Goal: Task Accomplishment & Management: Manage account settings

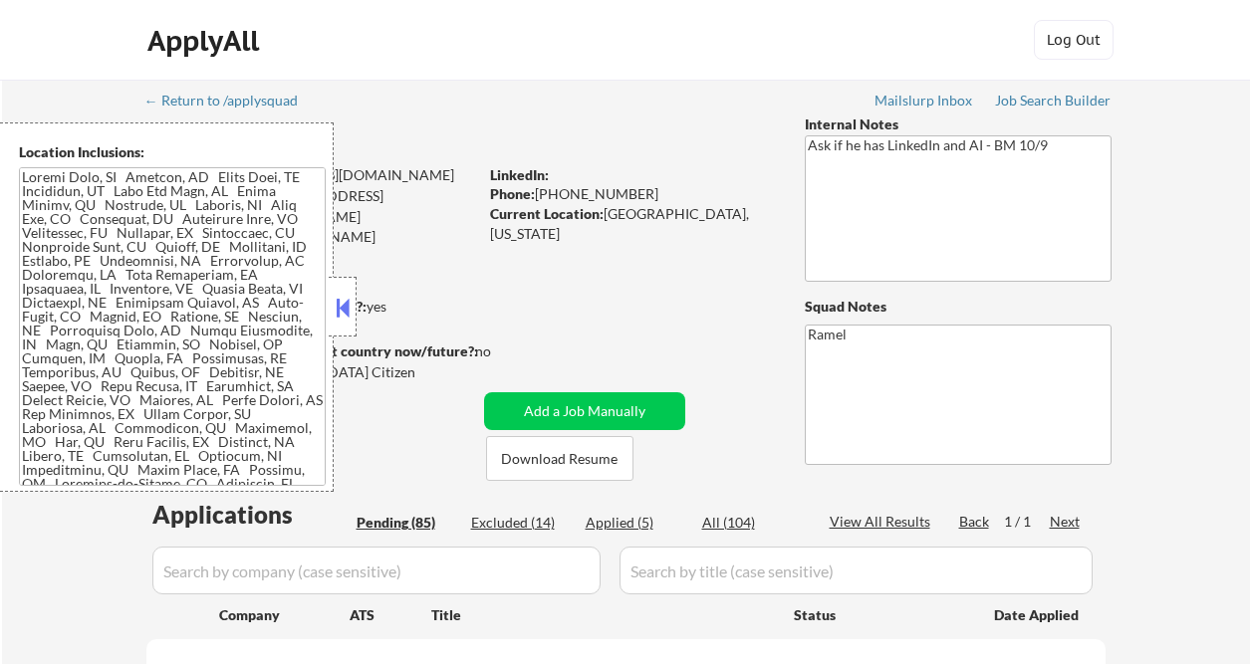
select select ""pending""
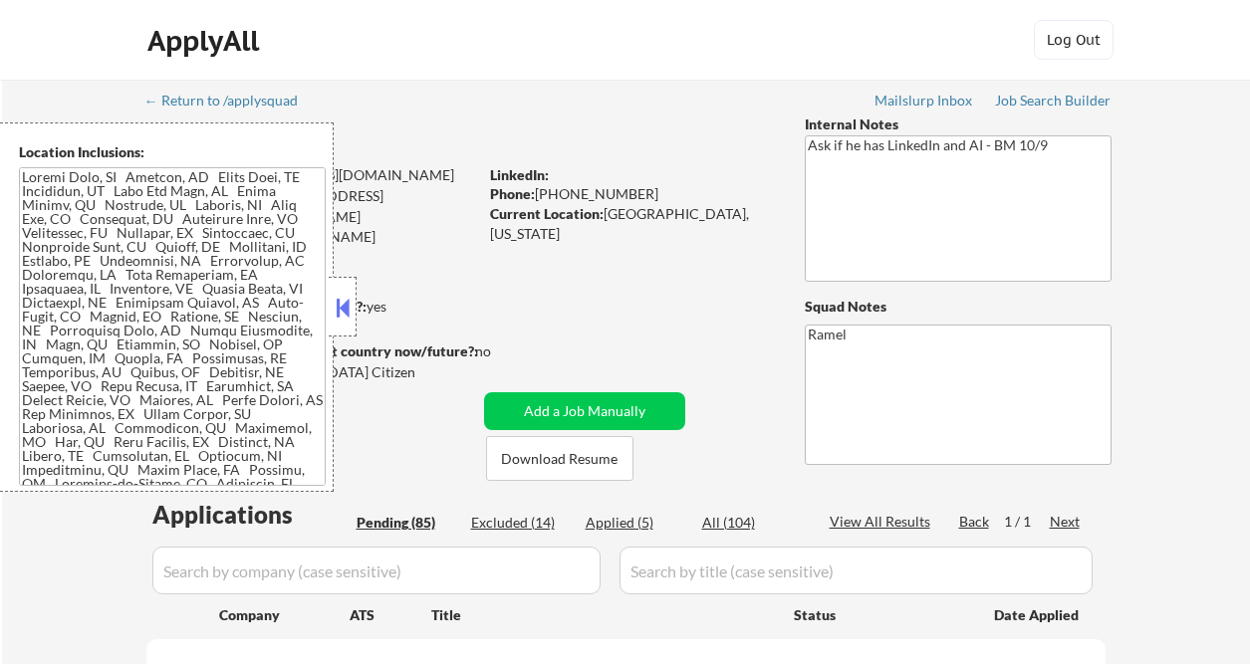
select select ""pending""
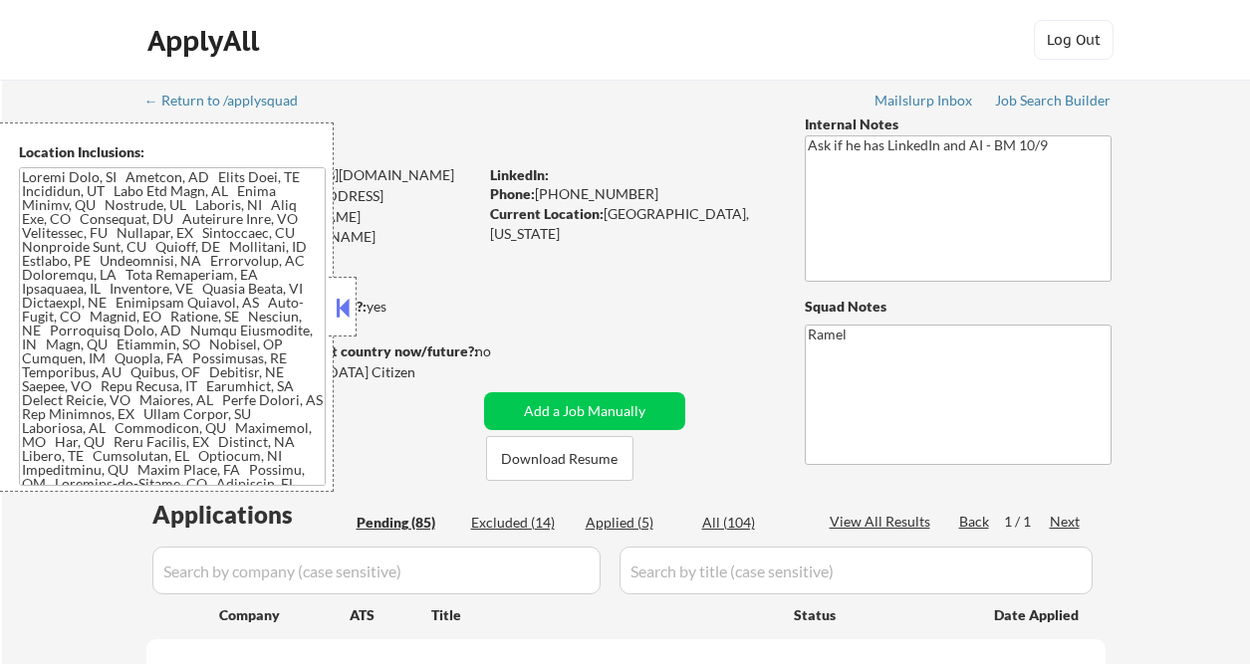
select select ""pending""
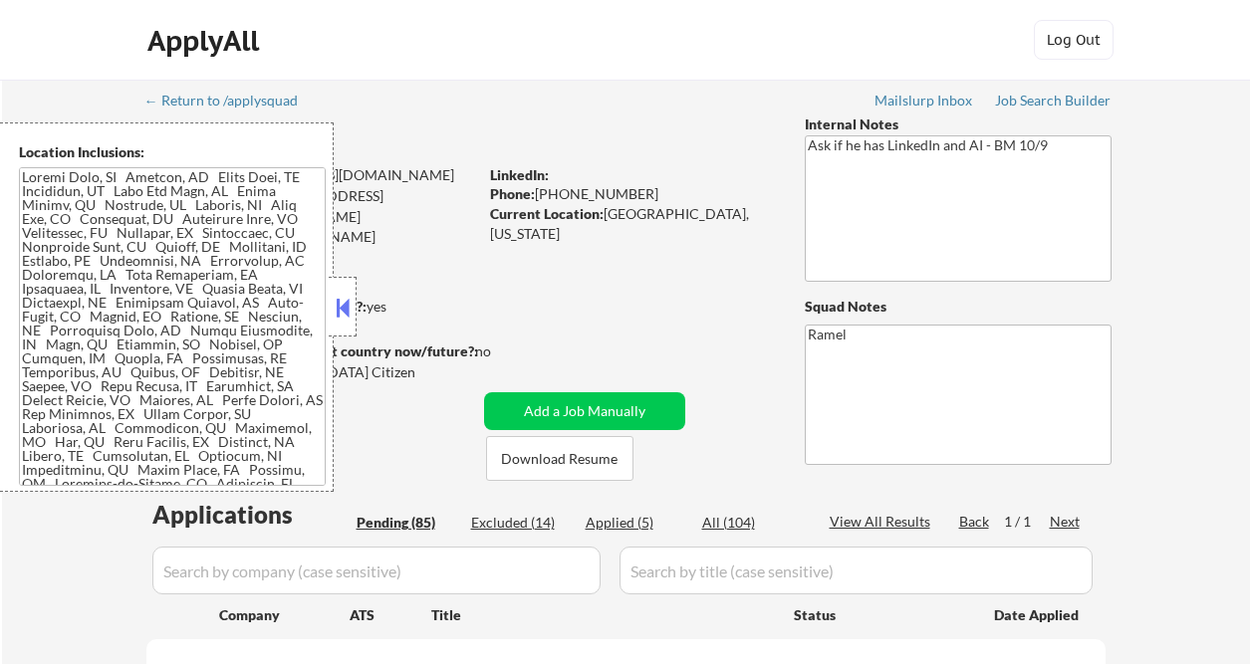
select select ""pending""
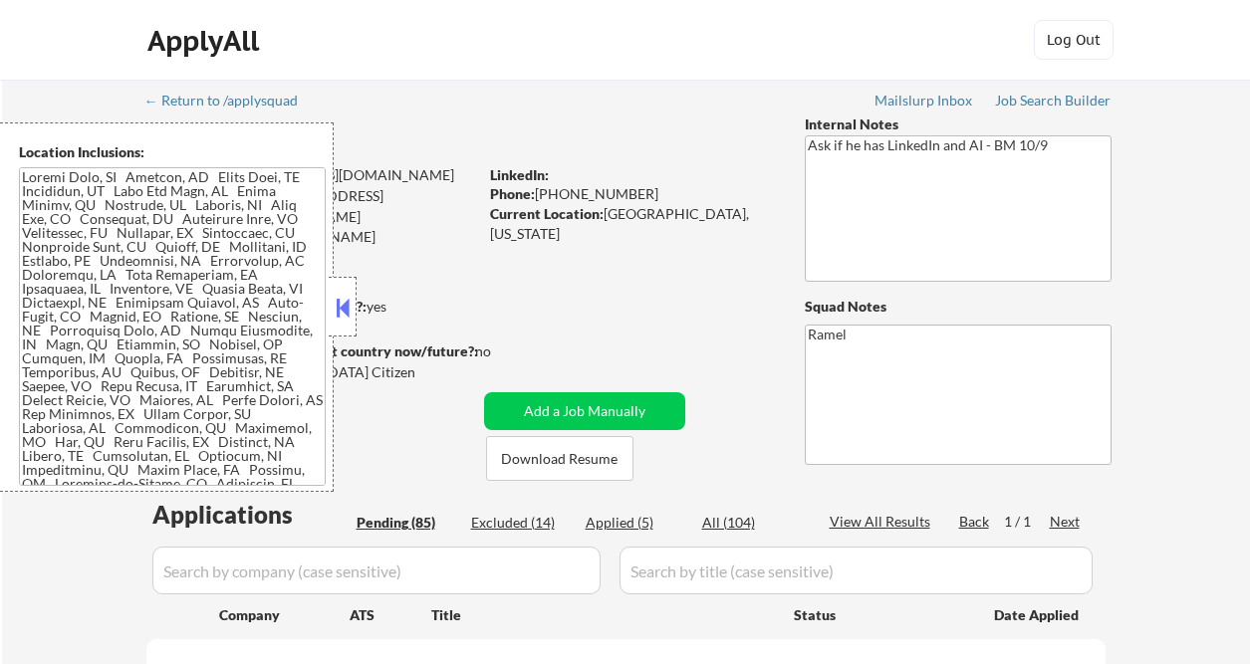
select select ""pending""
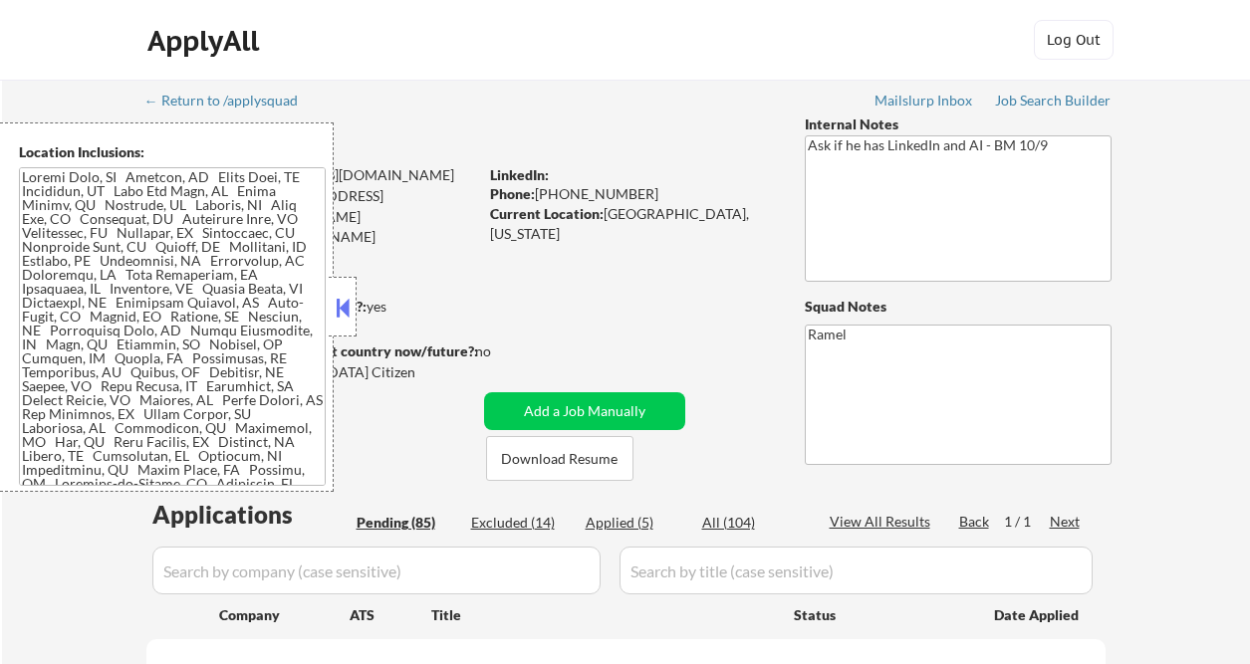
select select ""pending""
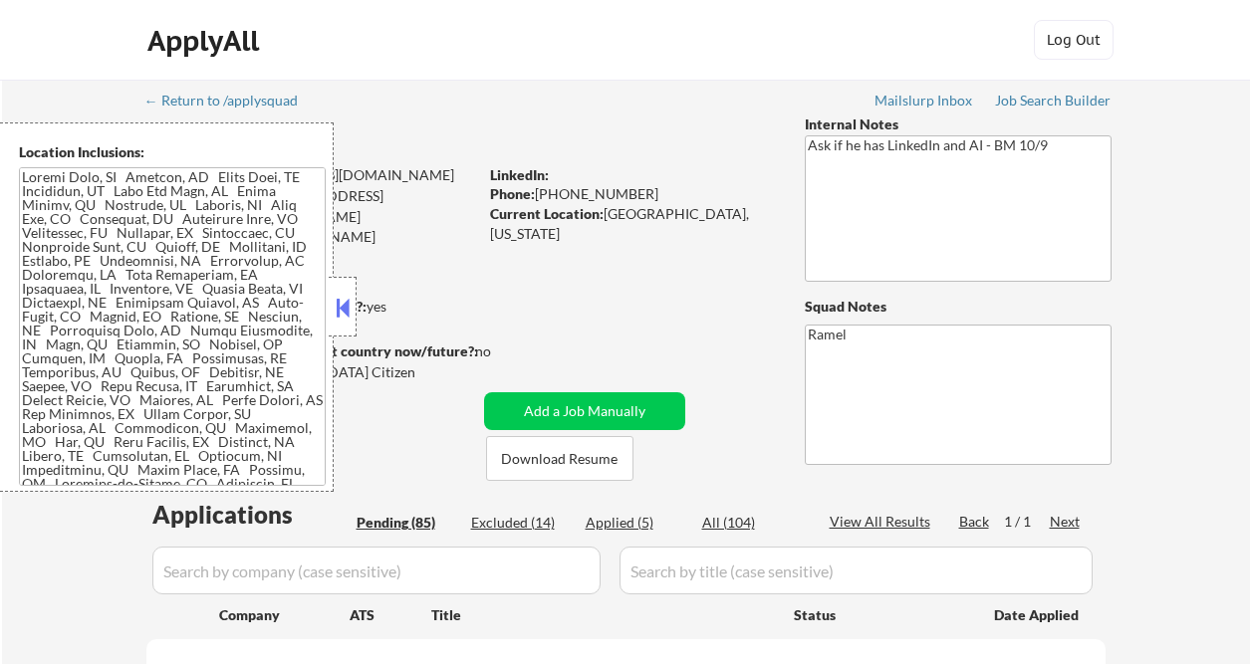
select select ""pending""
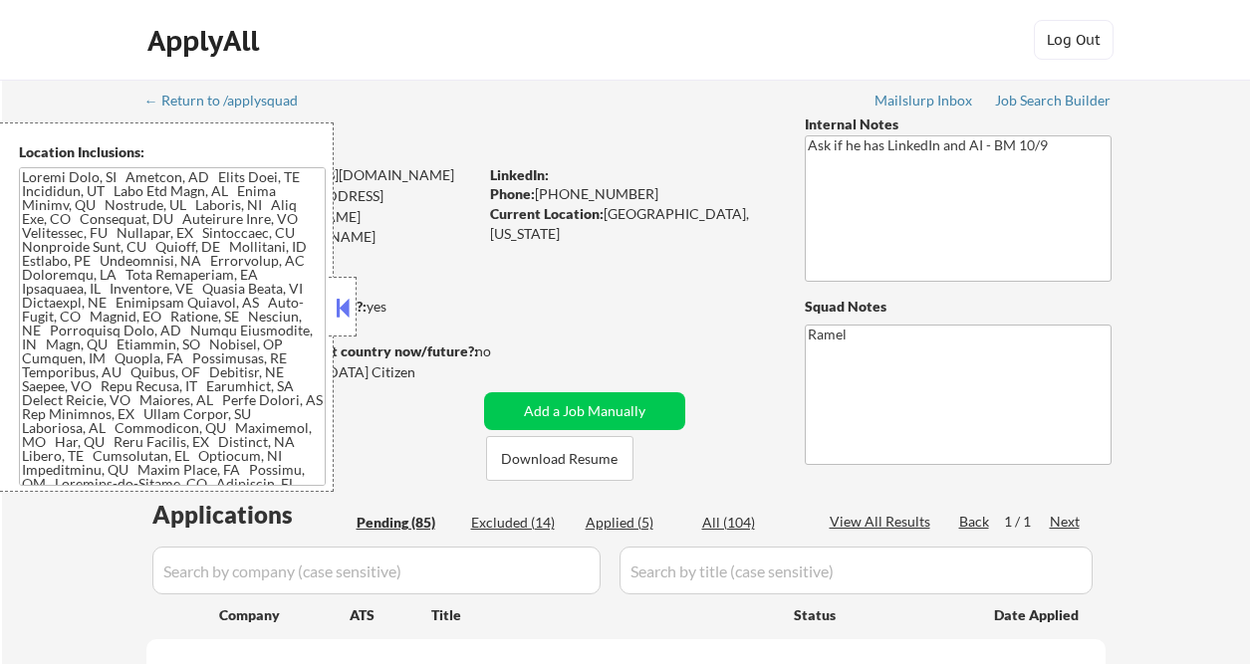
select select ""pending""
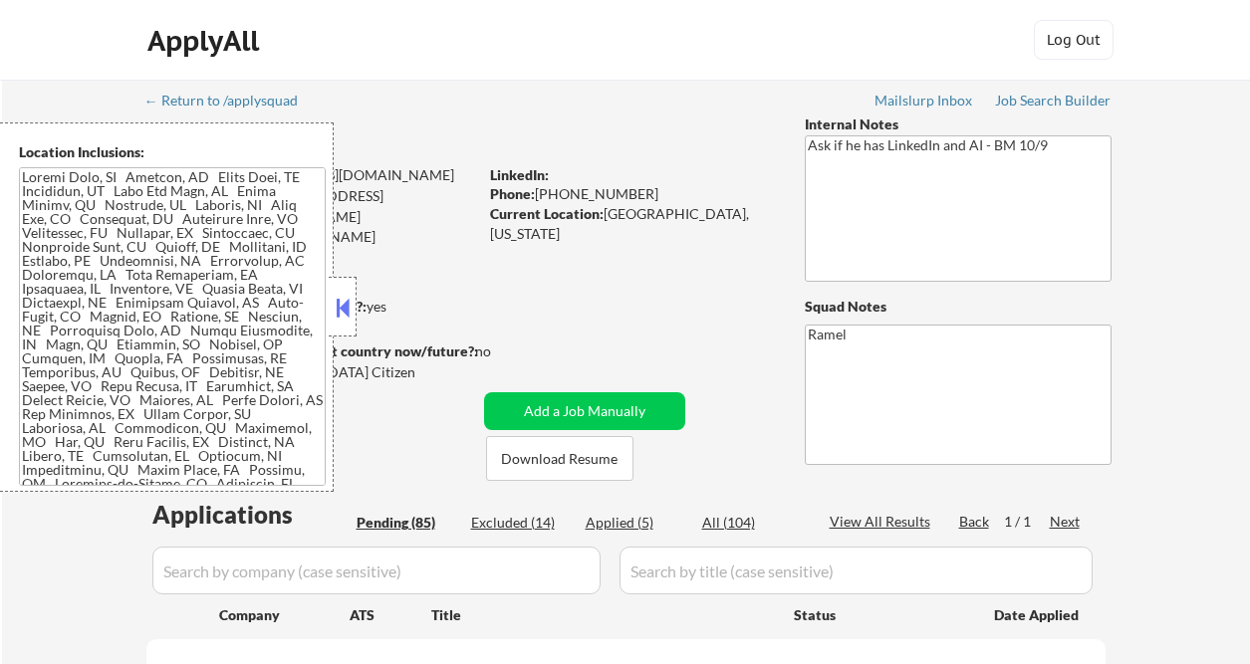
select select ""pending""
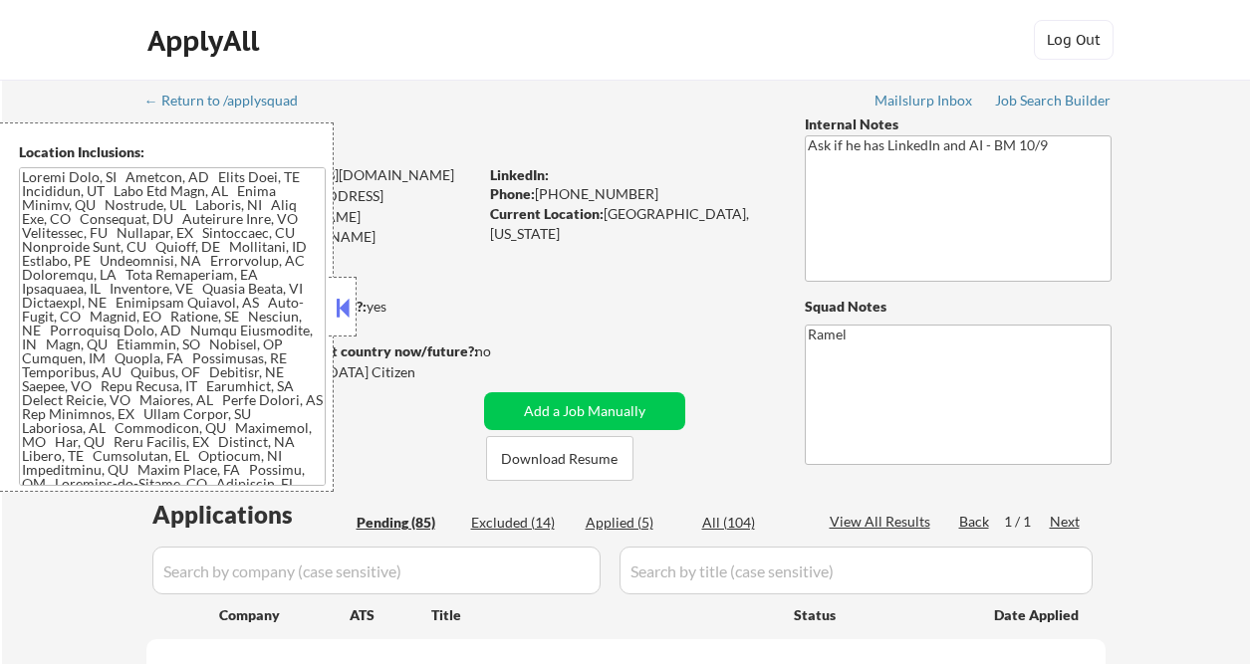
select select ""pending""
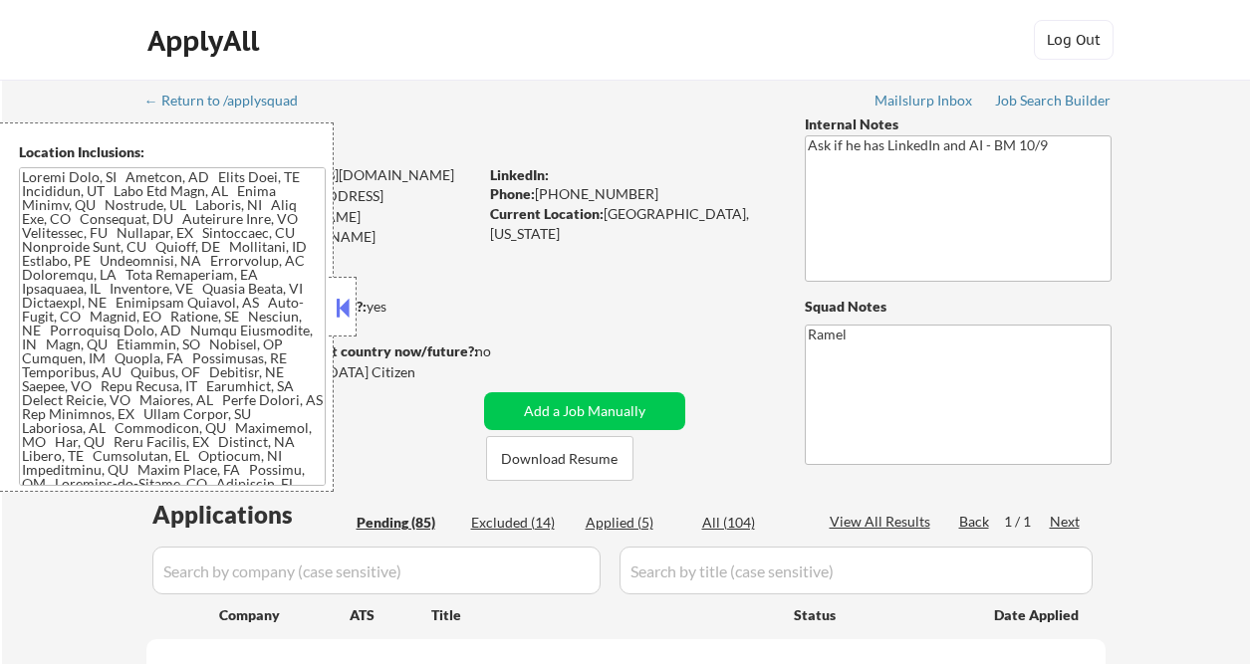
select select ""pending""
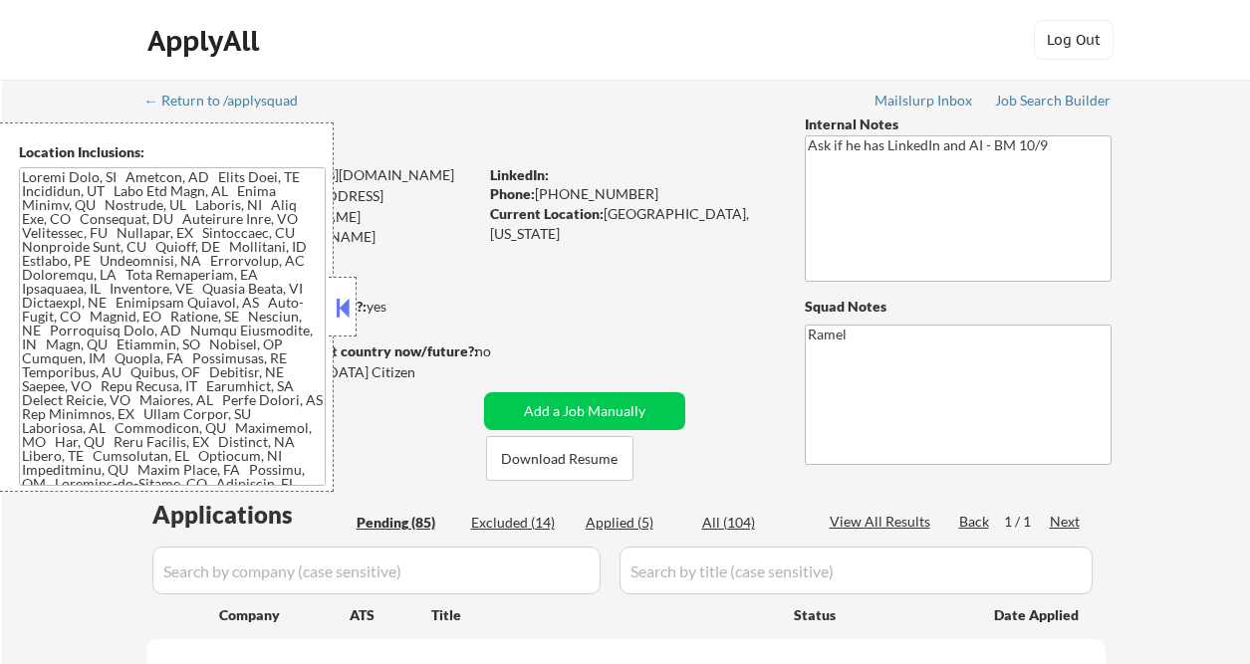
select select ""pending""
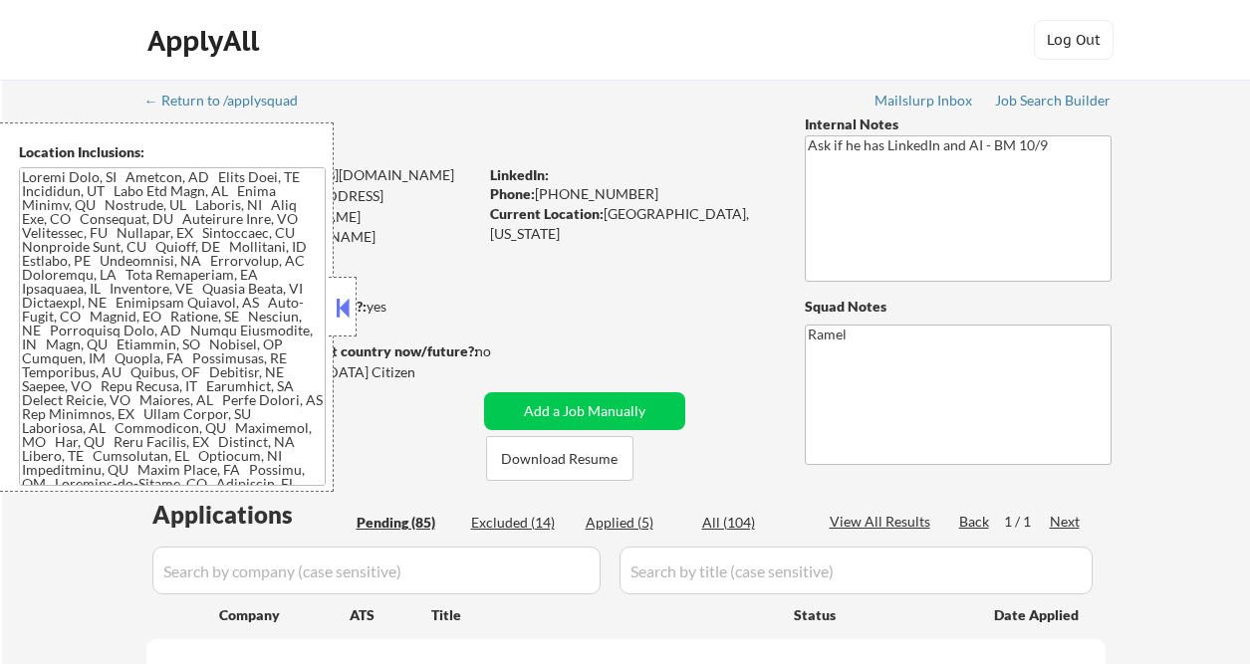
select select ""pending""
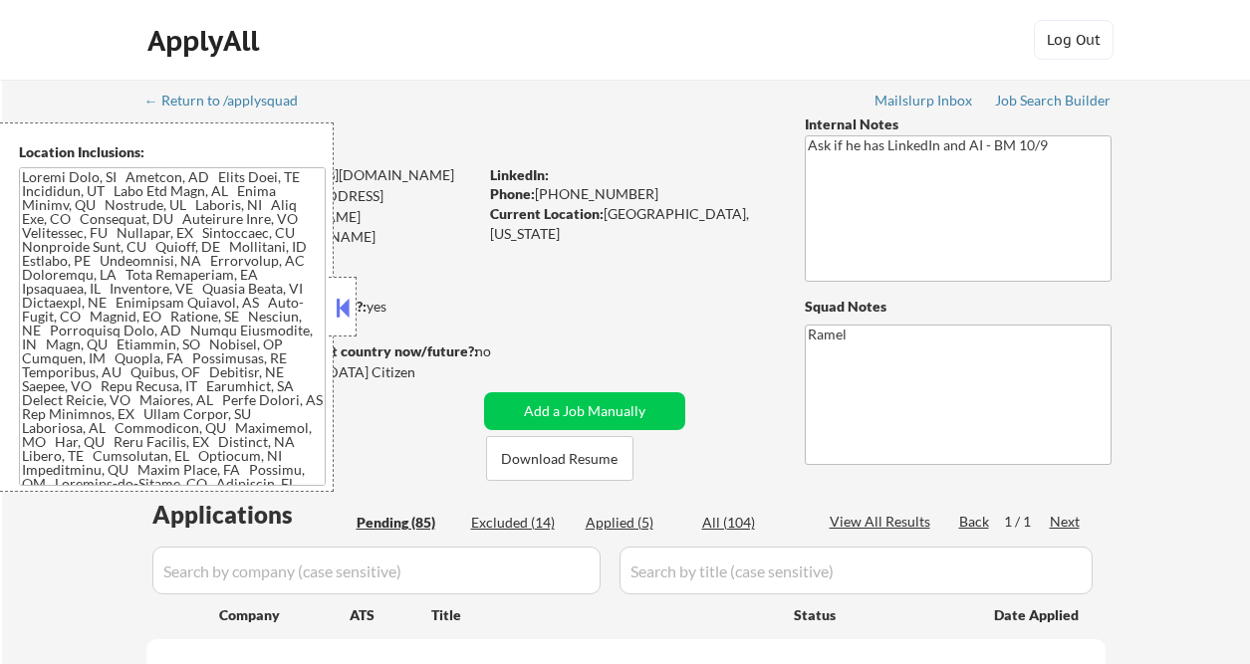
select select ""pending""
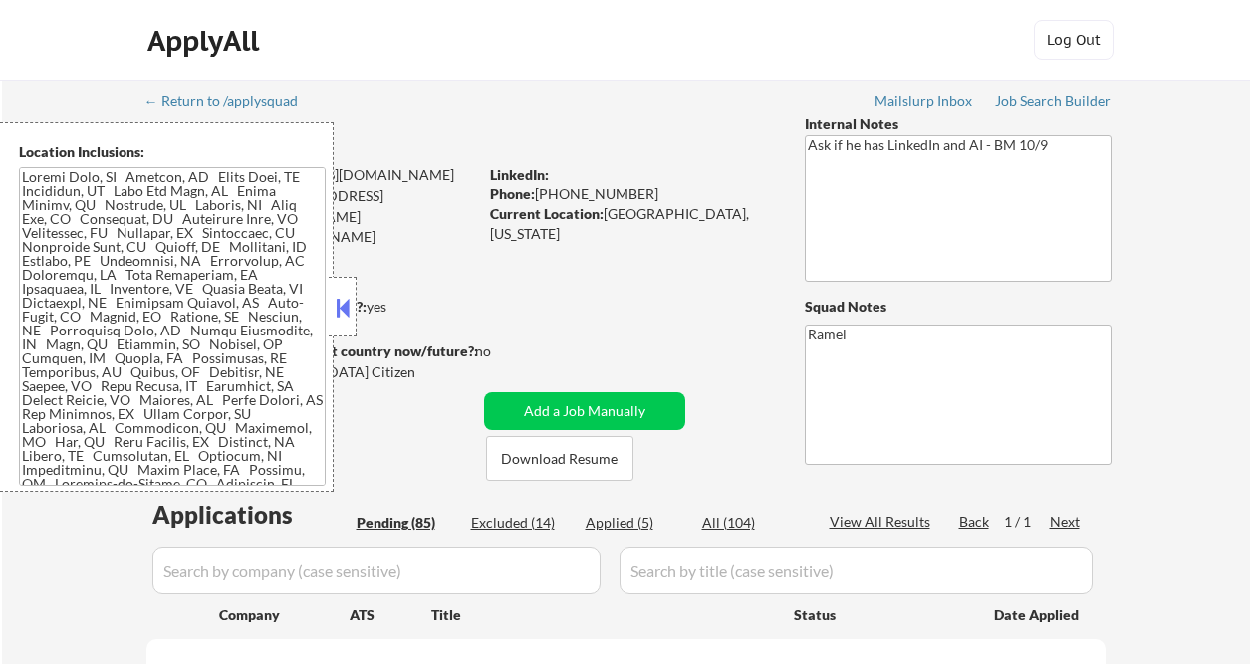
select select ""pending""
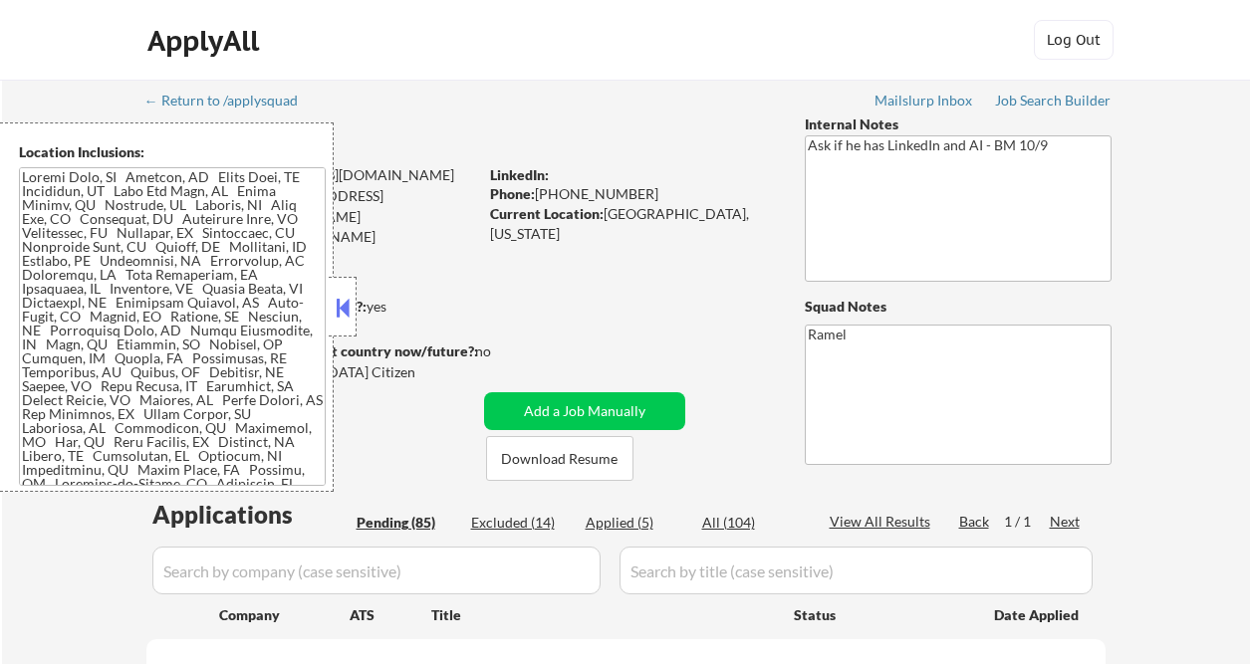
select select ""pending""
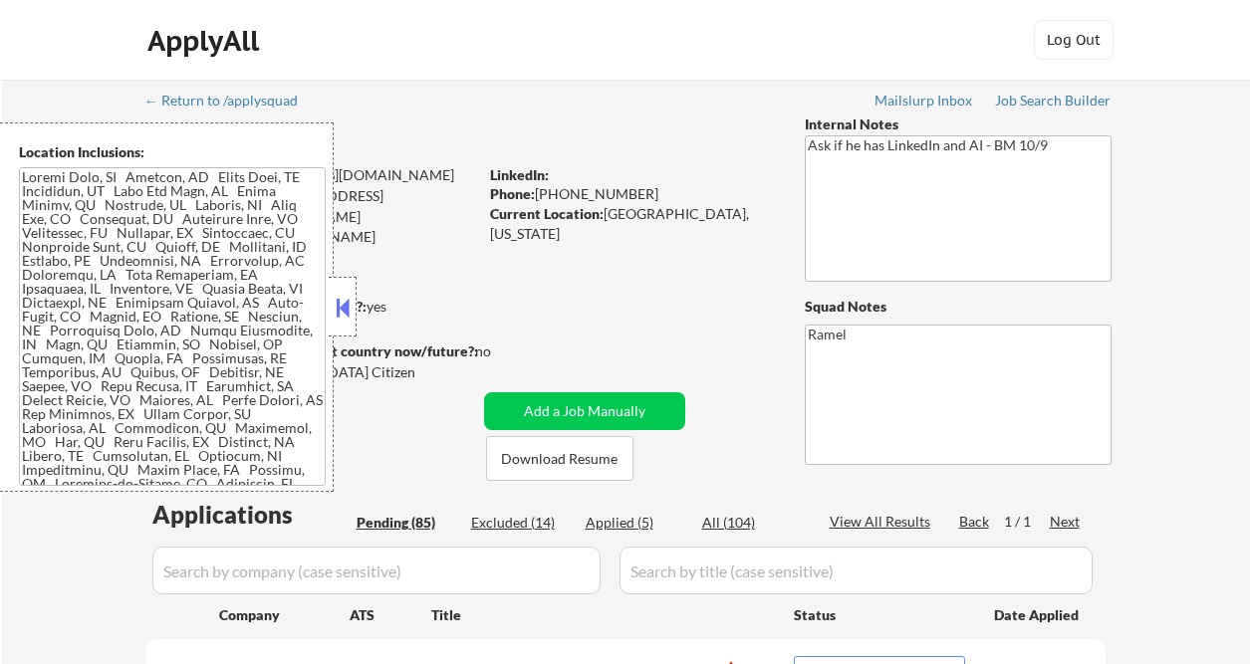
select select ""pending""
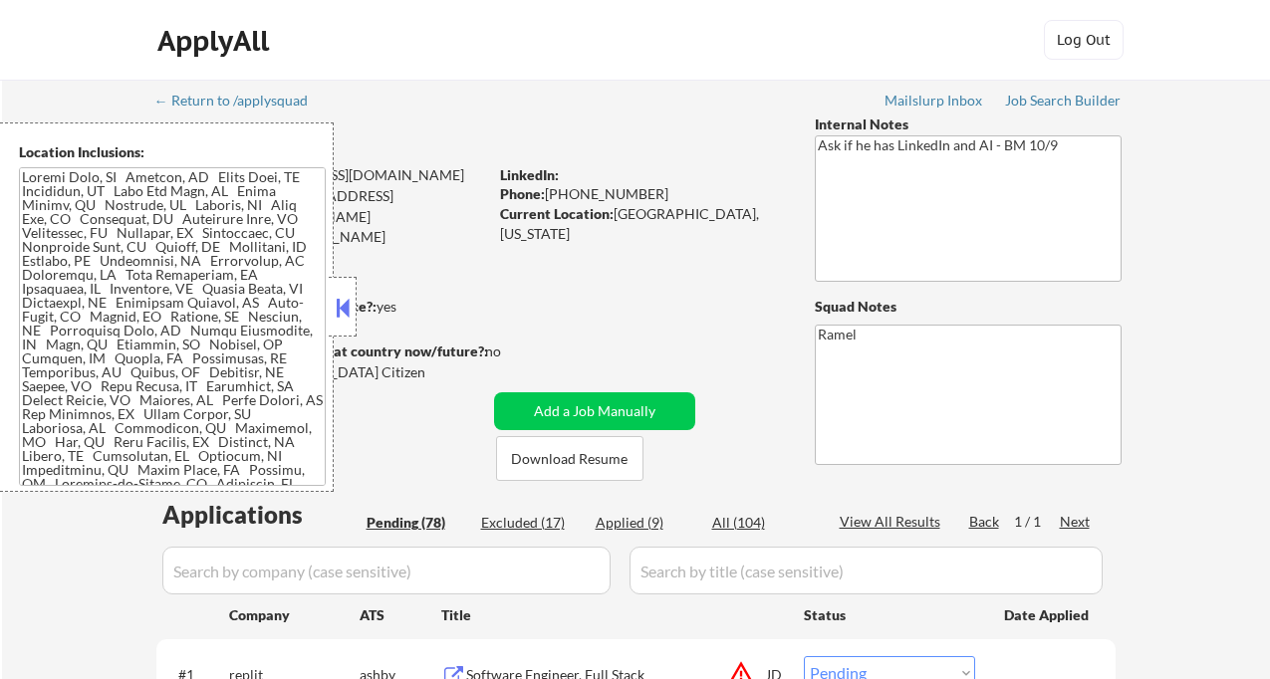
click at [343, 313] on button at bounding box center [343, 308] width 22 height 30
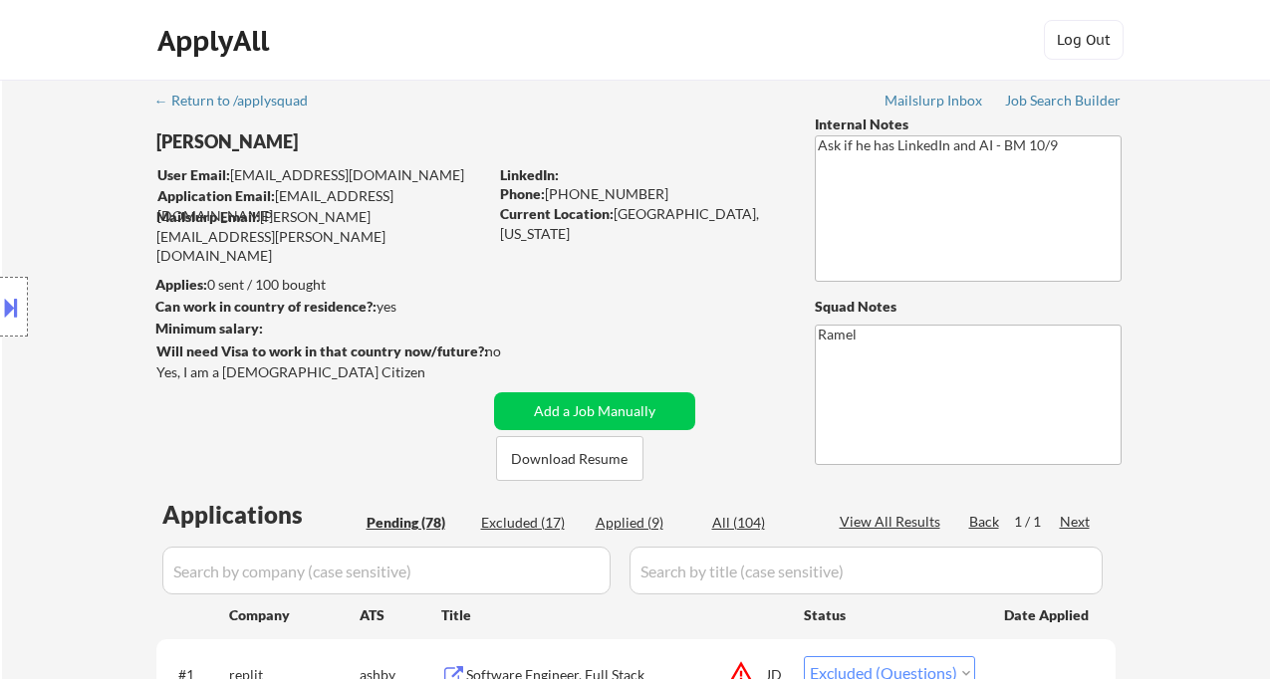
select select ""pending""
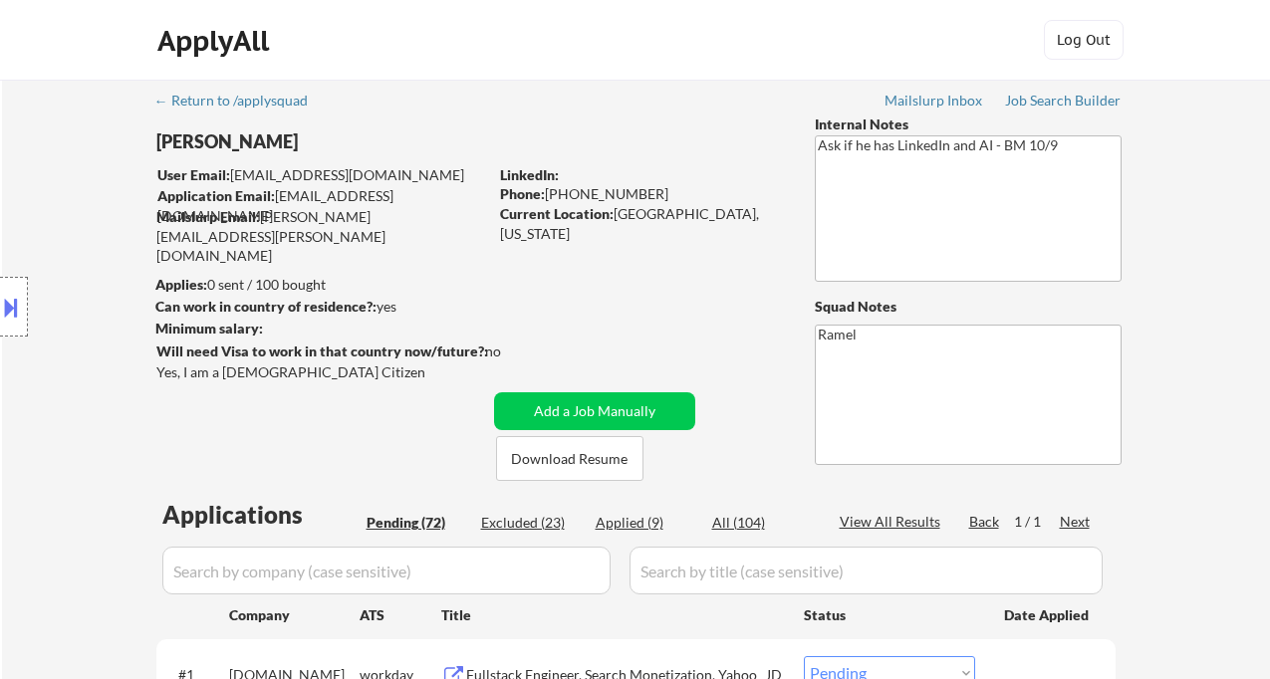
select select ""pending""
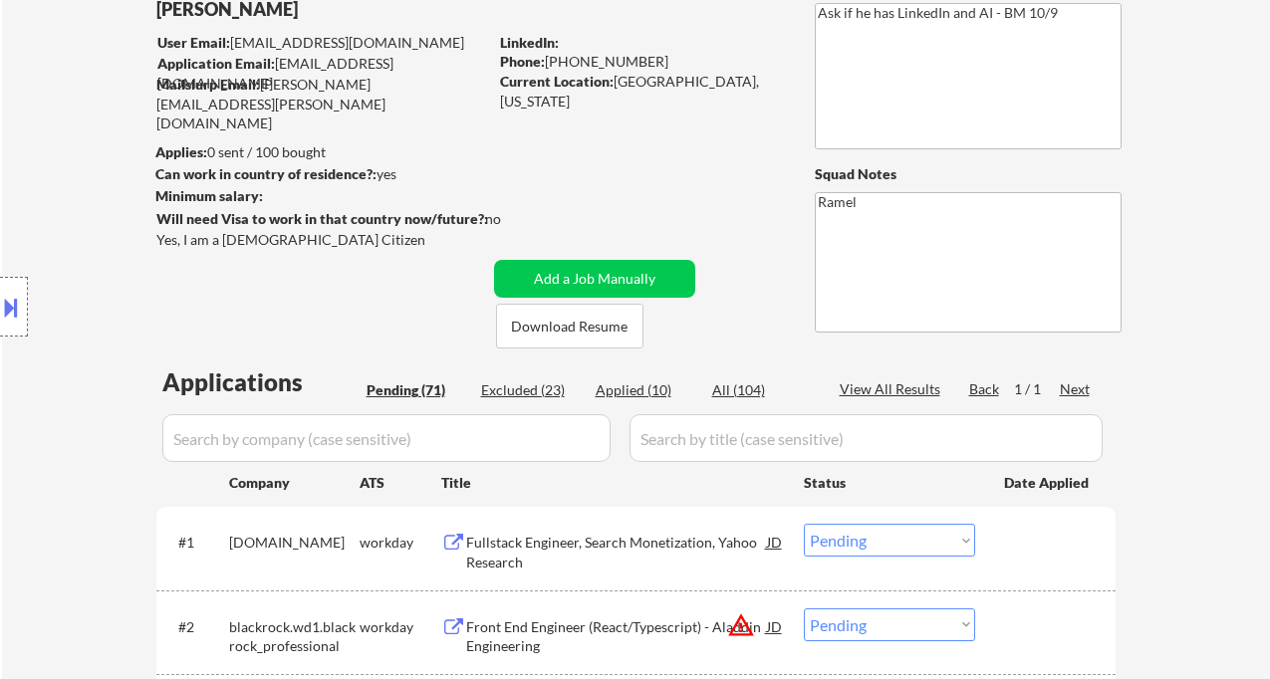
select select ""pending""
click at [638, 385] on div "Applied (11)" at bounding box center [646, 390] width 100 height 20
select select ""applied""
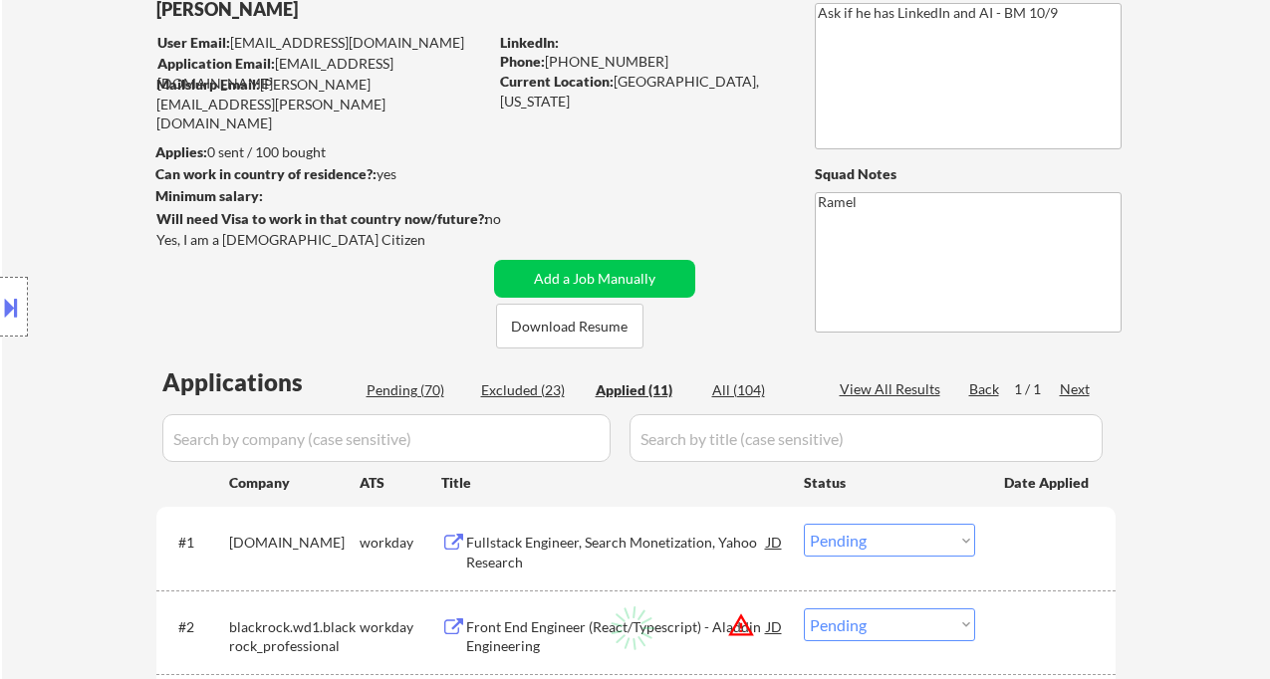
select select ""applied""
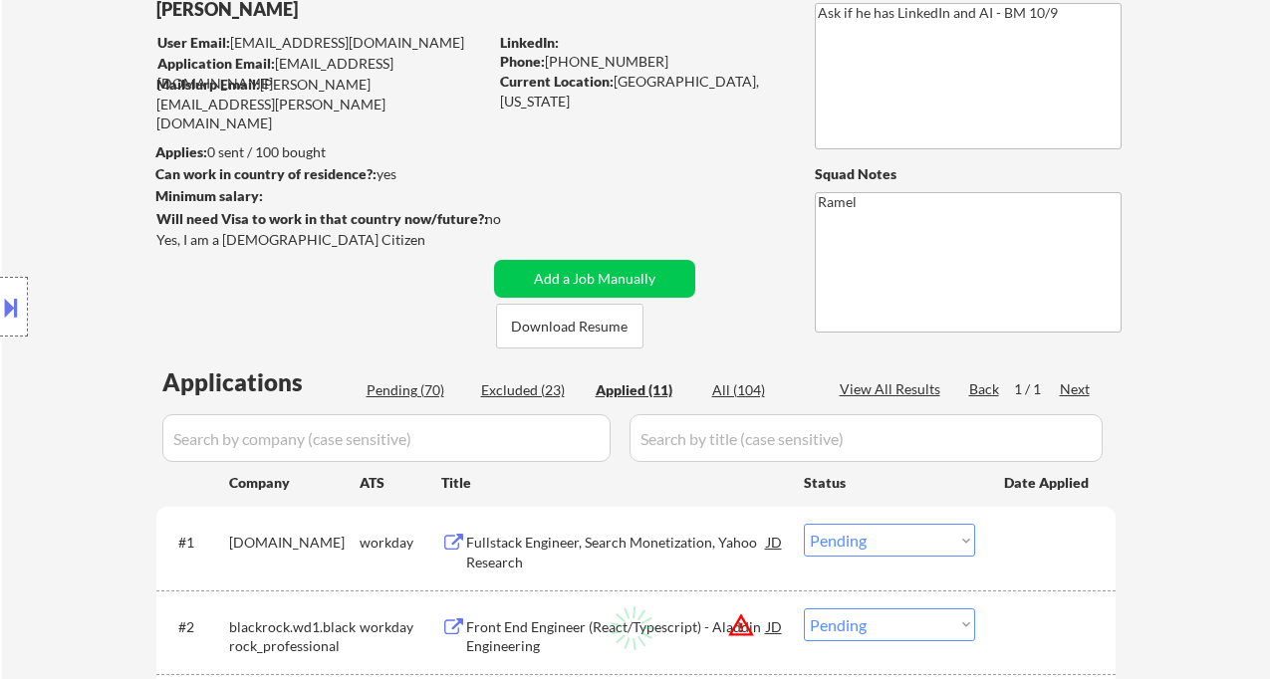
select select ""applied""
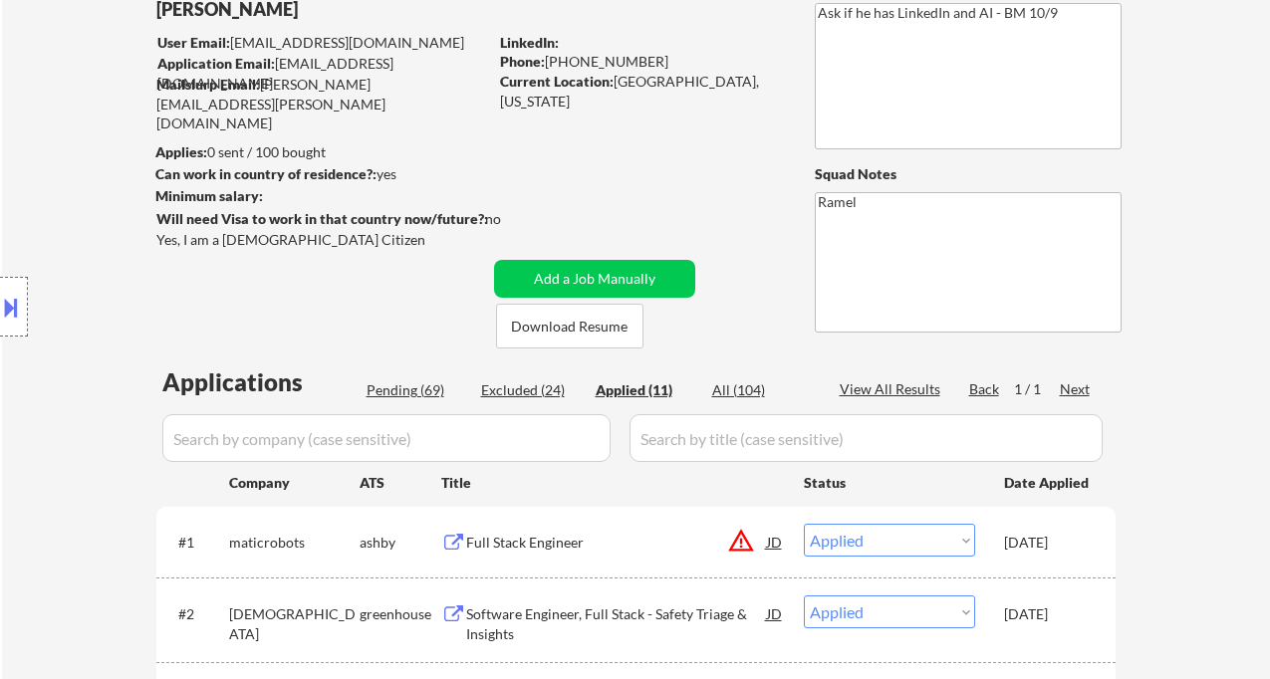
type textarea "Ask if he has LinkedIn and AI - BM 10/9 sending a link for his search he might …"
select select ""applied""
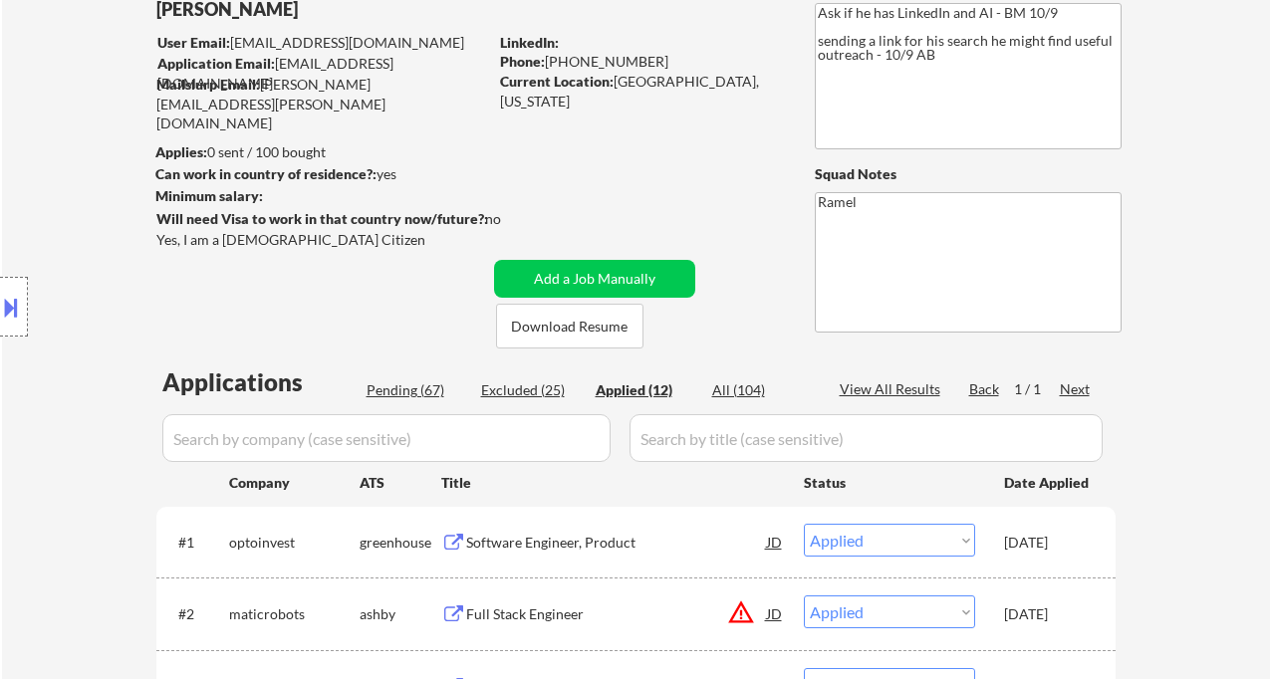
select select ""applied""
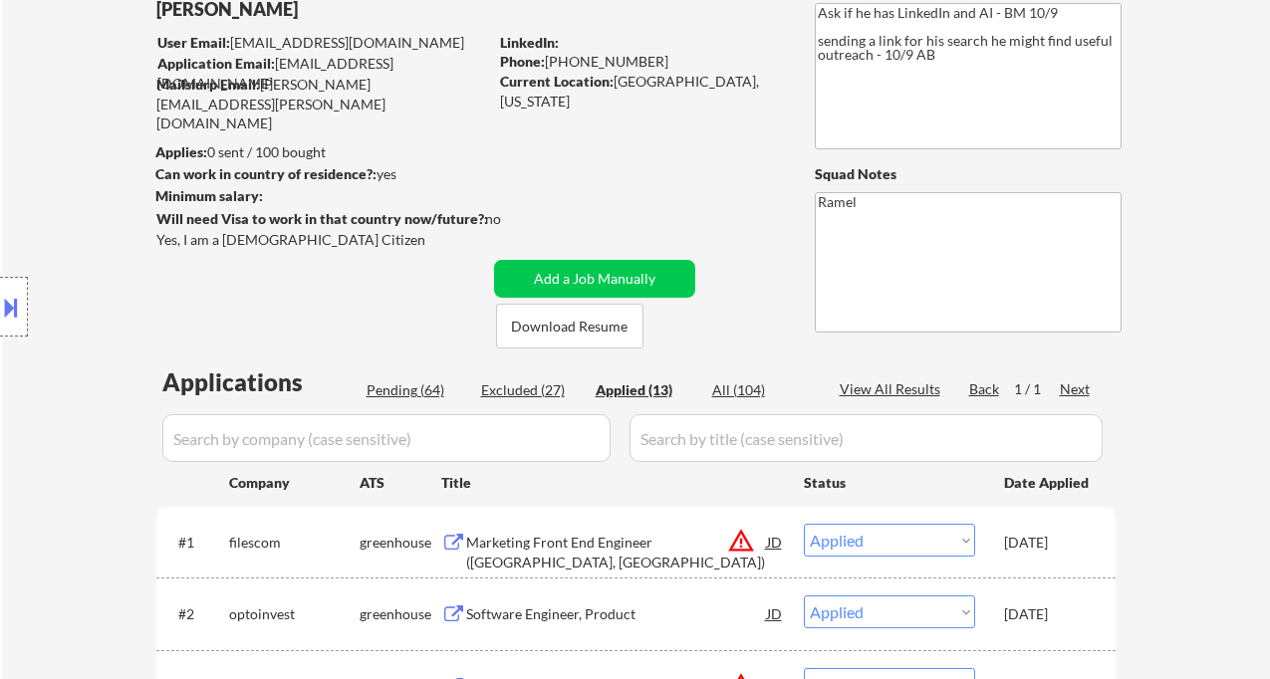
select select ""applied""
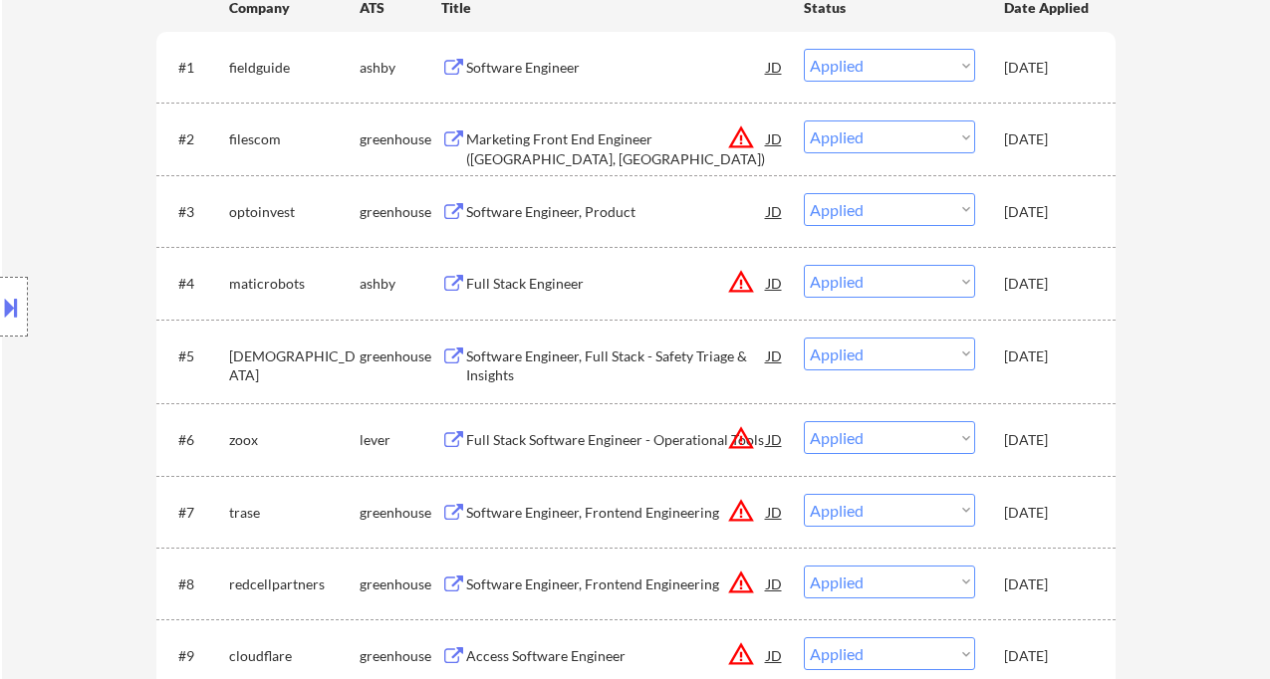
scroll to position [531, 0]
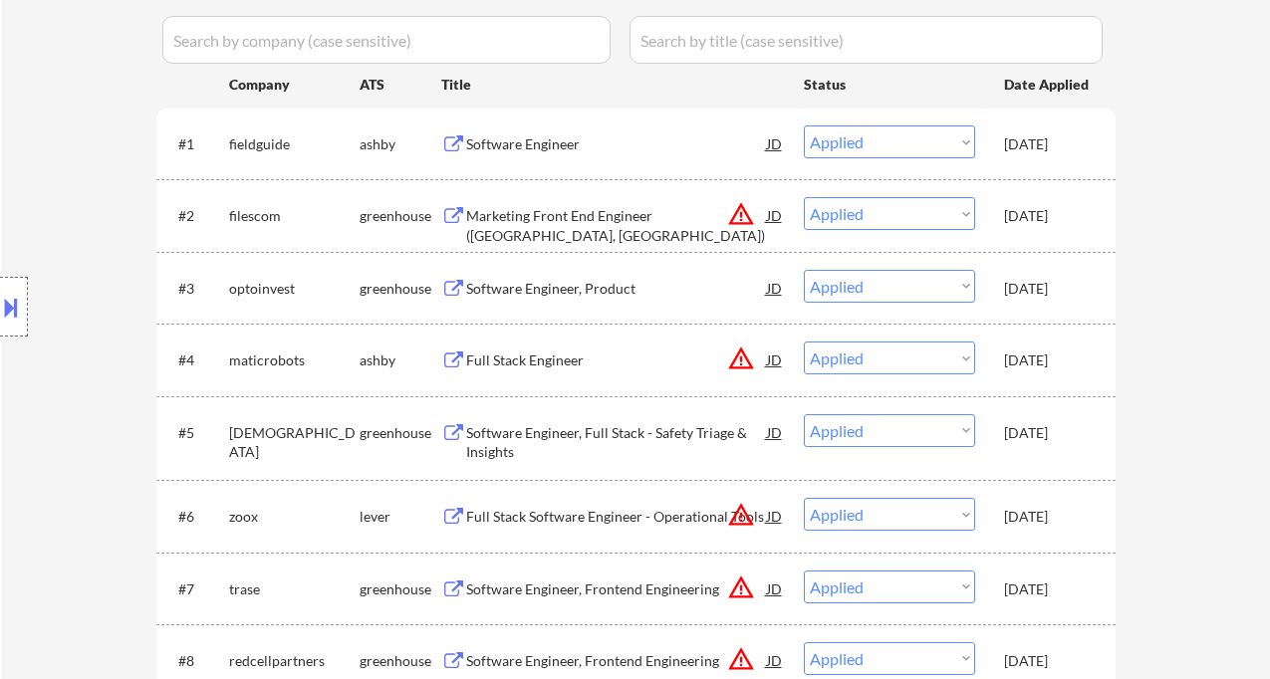
select select ""applied""
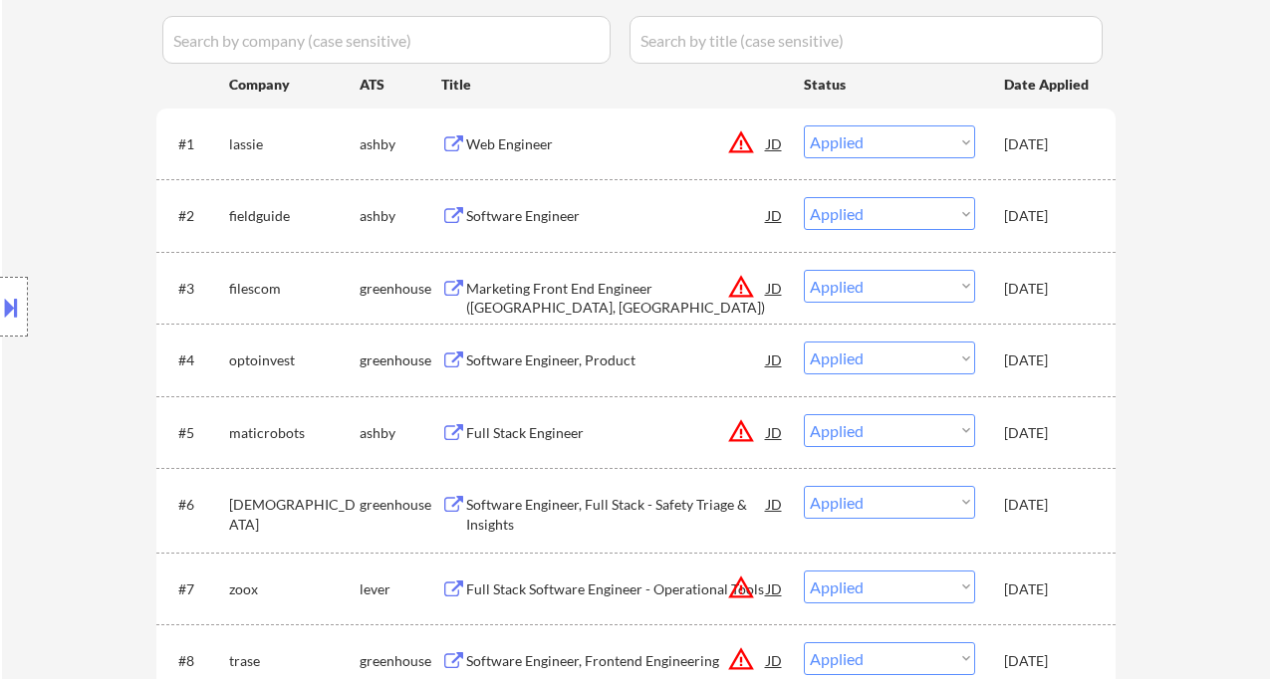
select select ""applied""
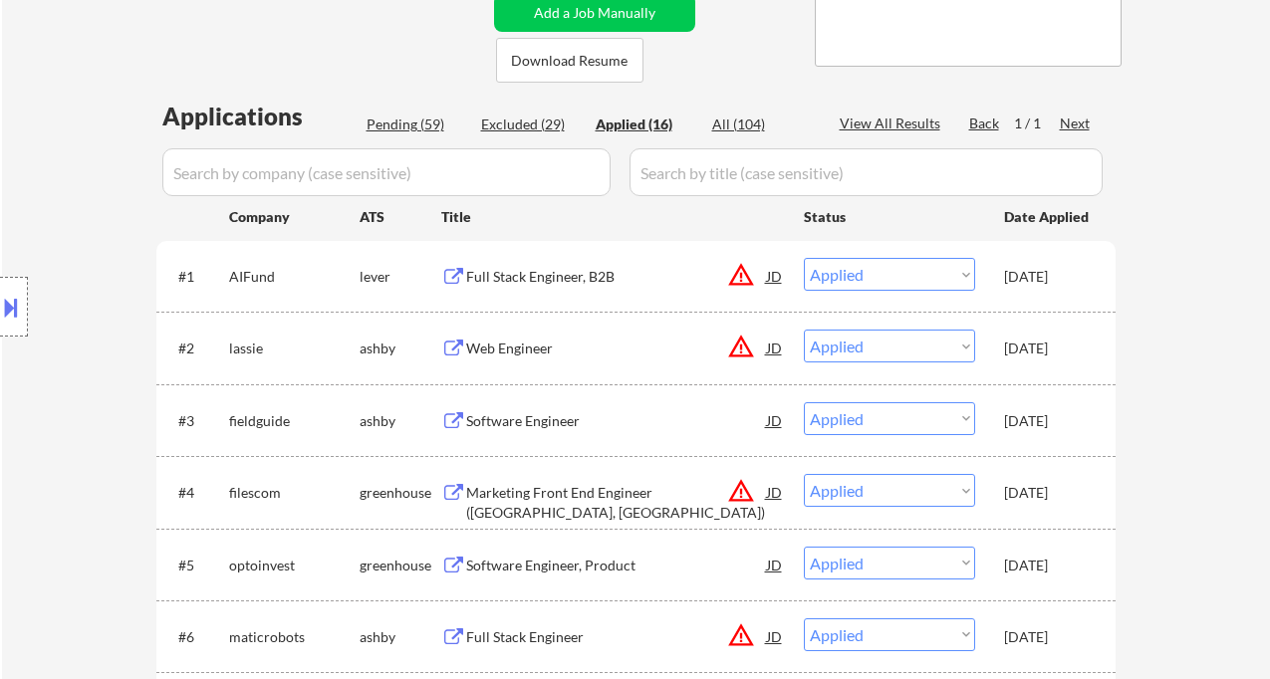
scroll to position [265, 0]
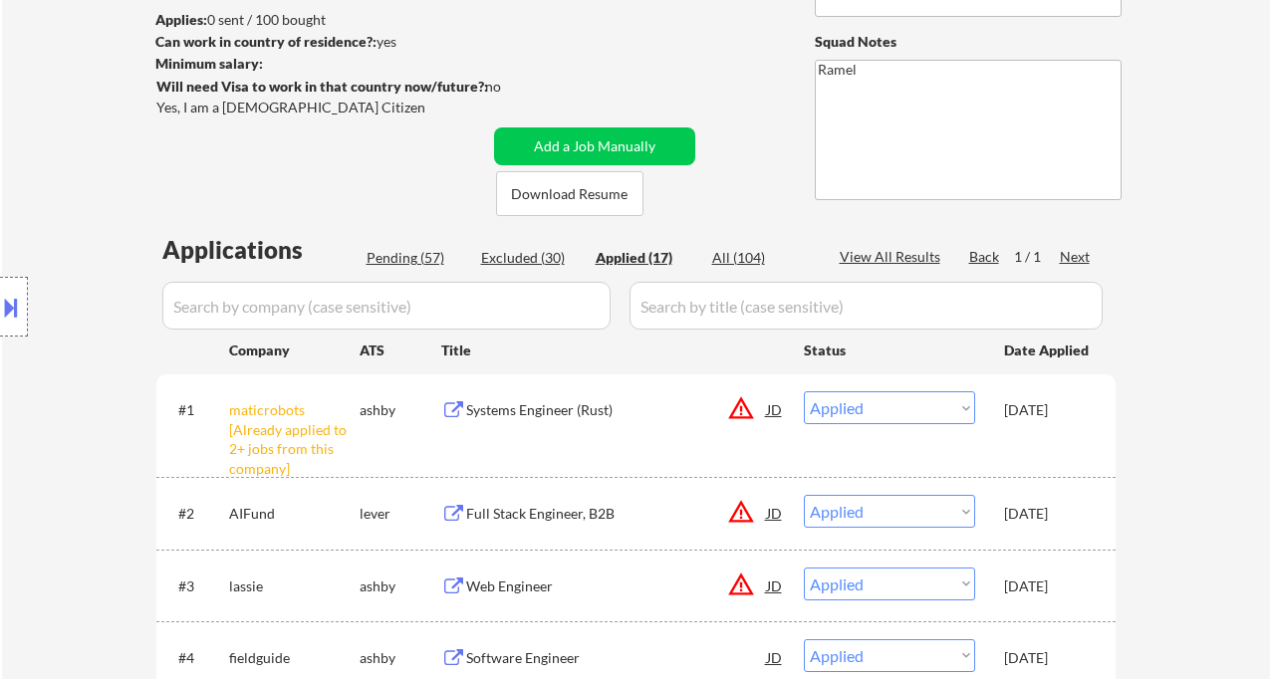
select select ""applied""
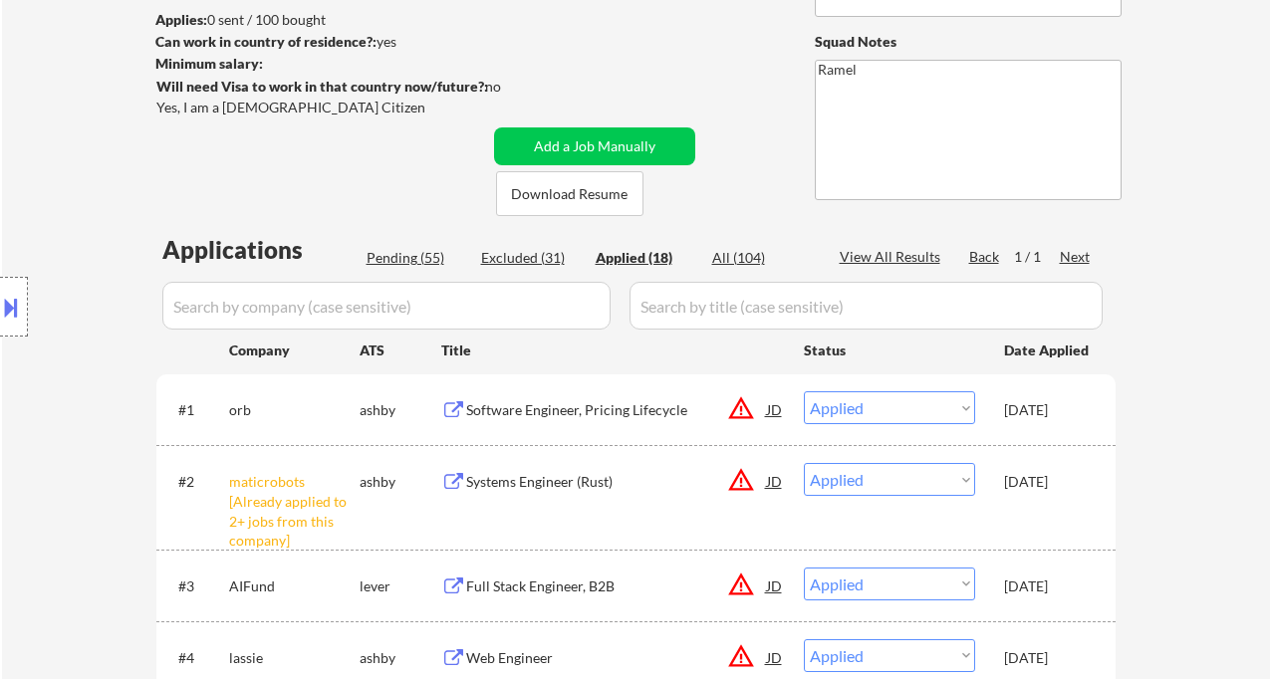
select select ""applied""
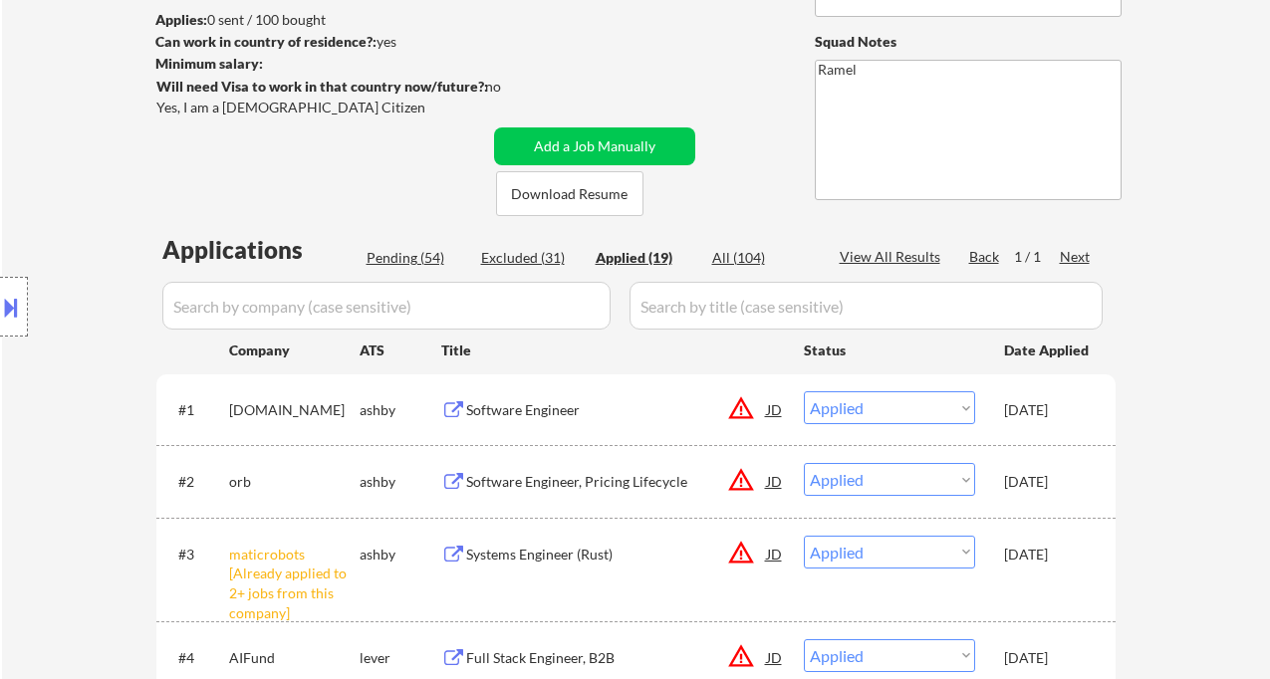
select select ""applied""
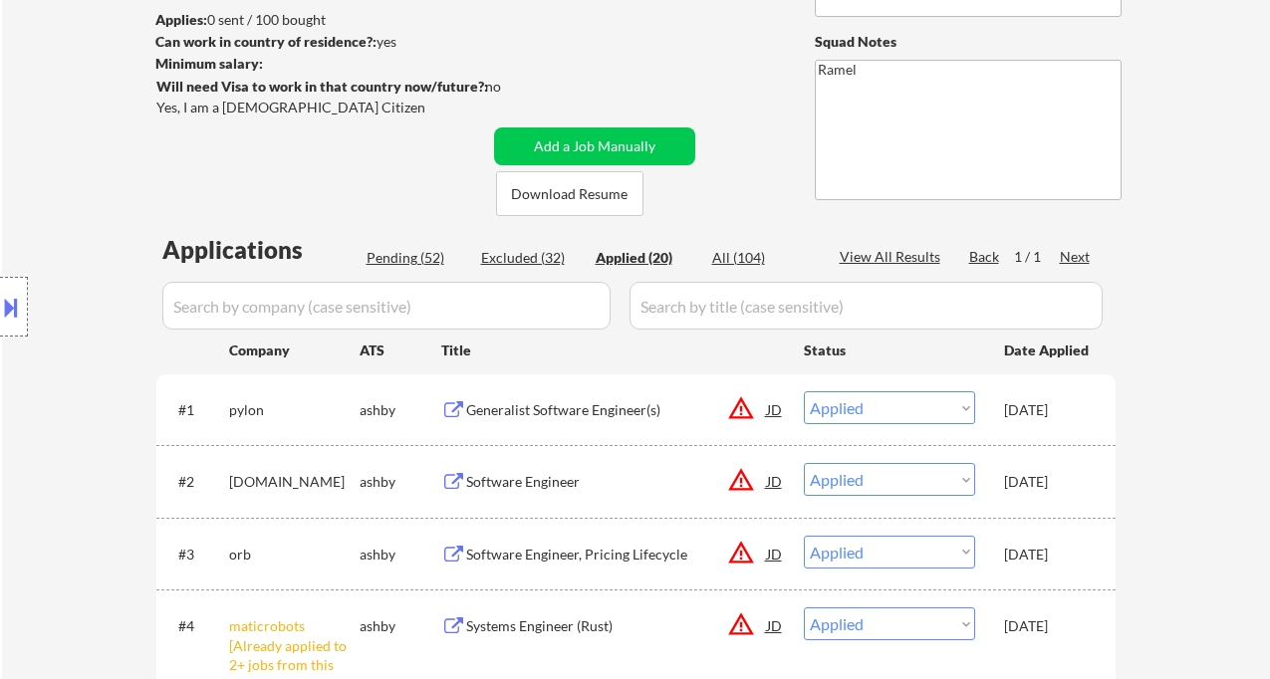
scroll to position [1420, 0]
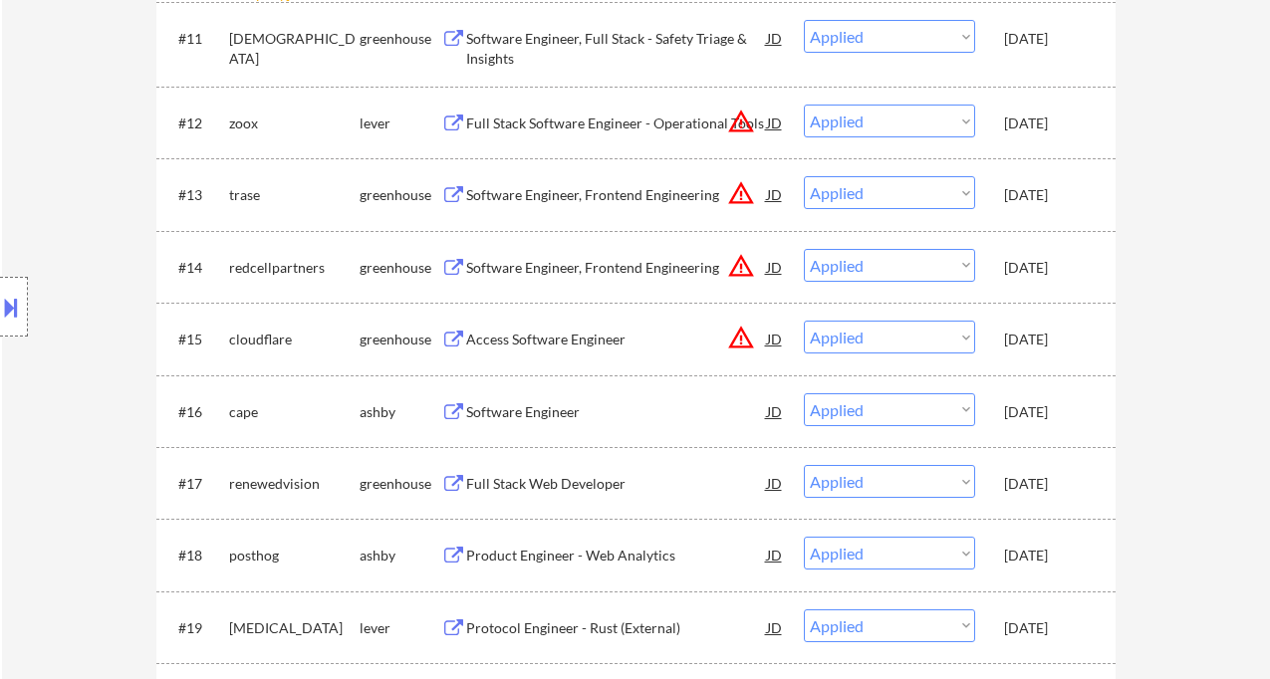
select select ""applied""
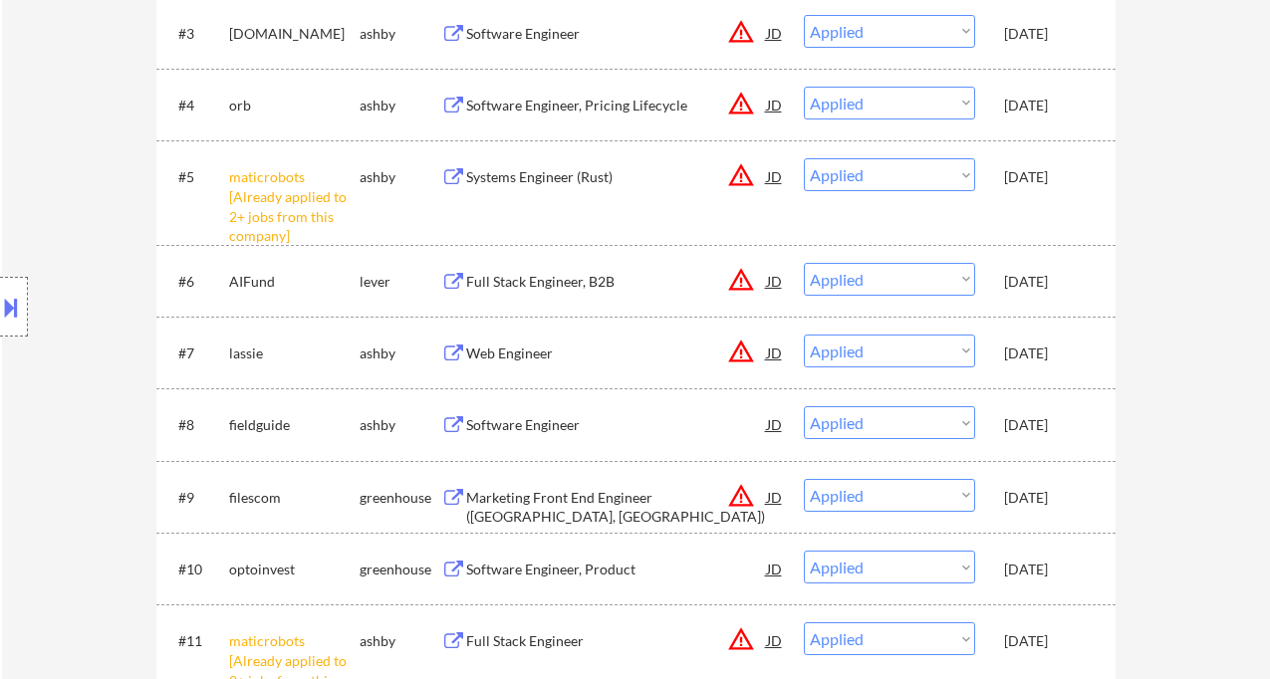
scroll to position [929, 0]
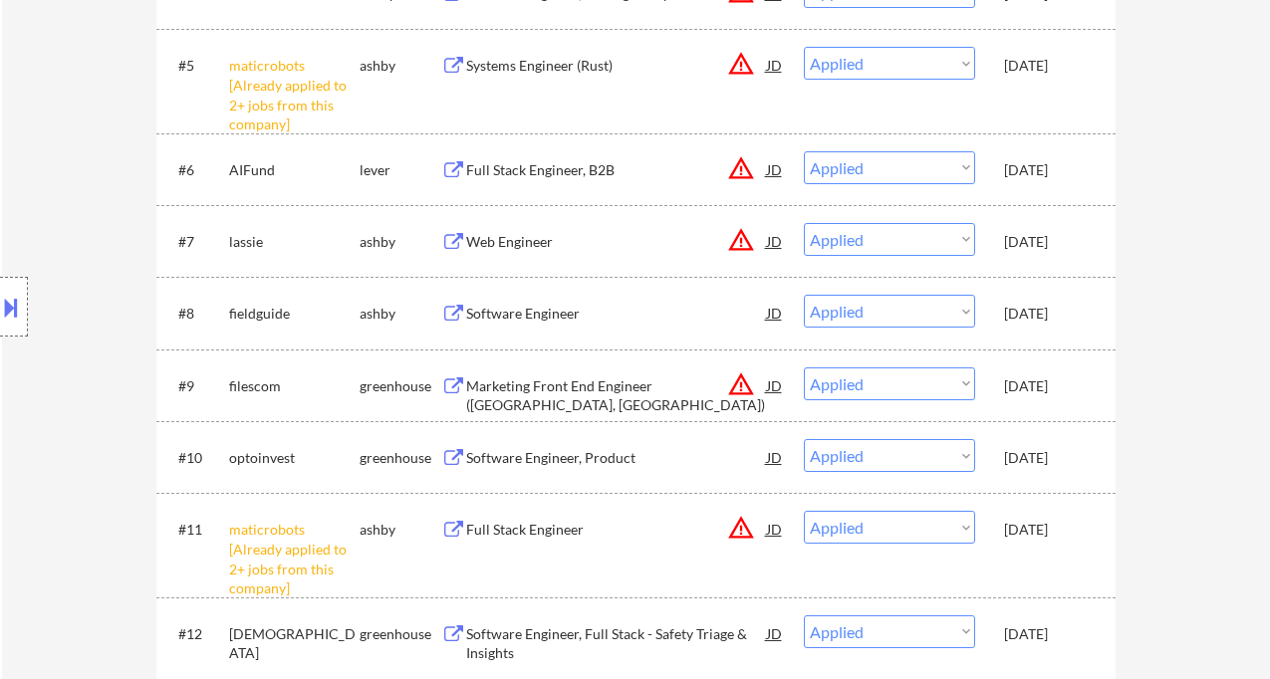
select select ""applied""
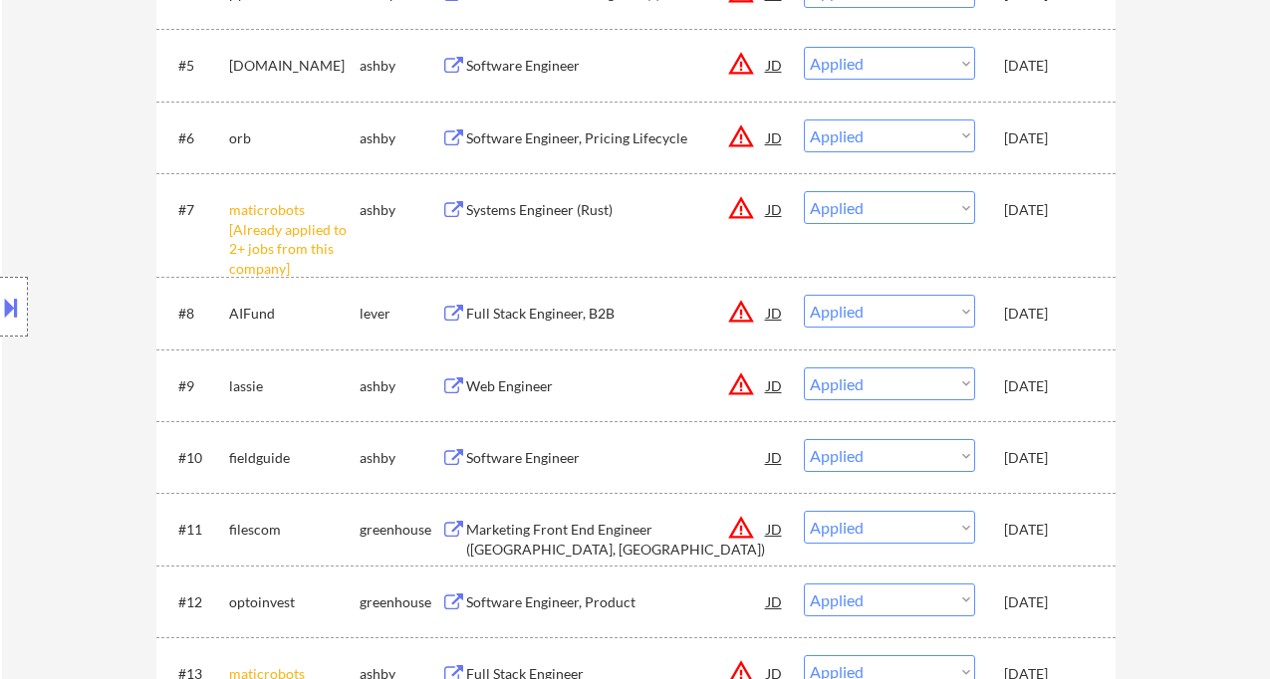
scroll to position [1452, 0]
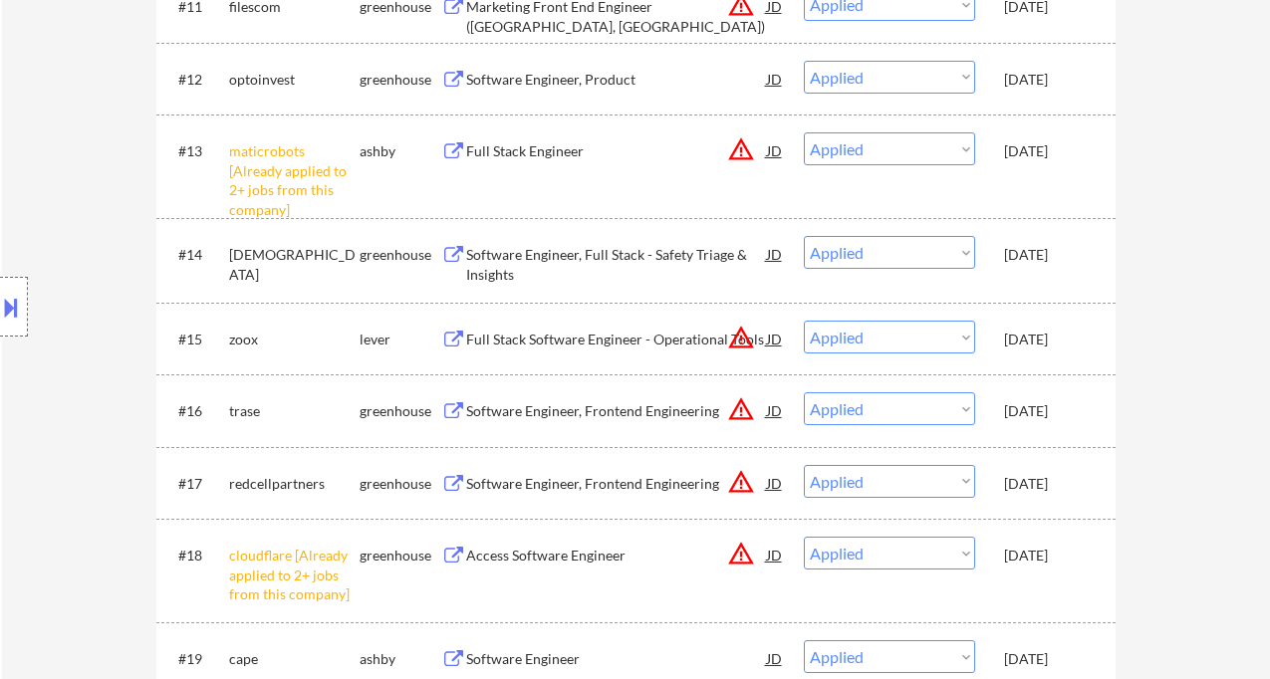
select select ""applied""
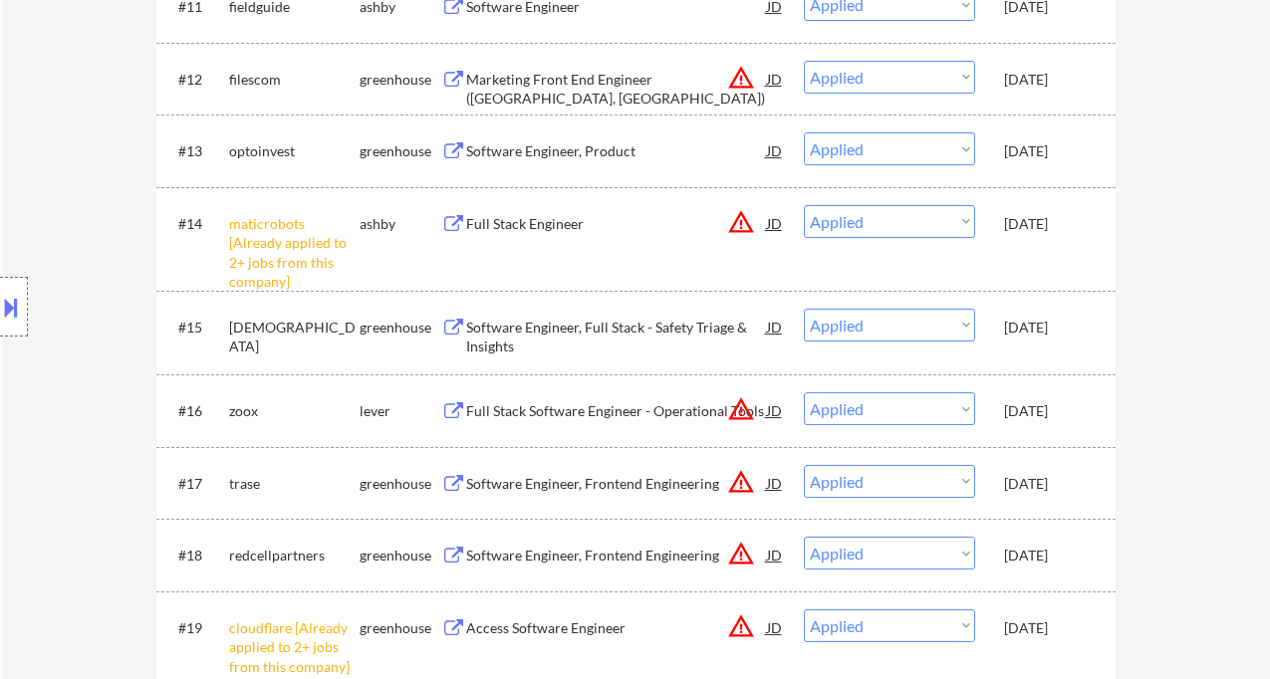
scroll to position [335, 0]
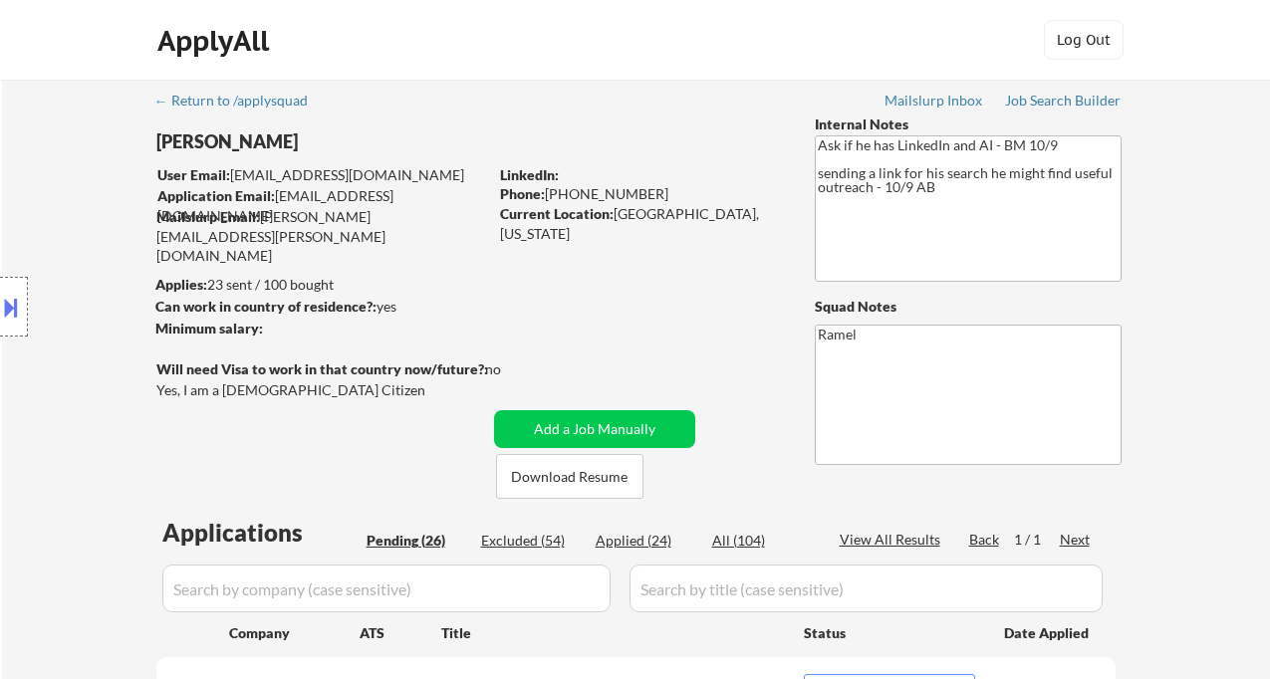
select select ""pending""
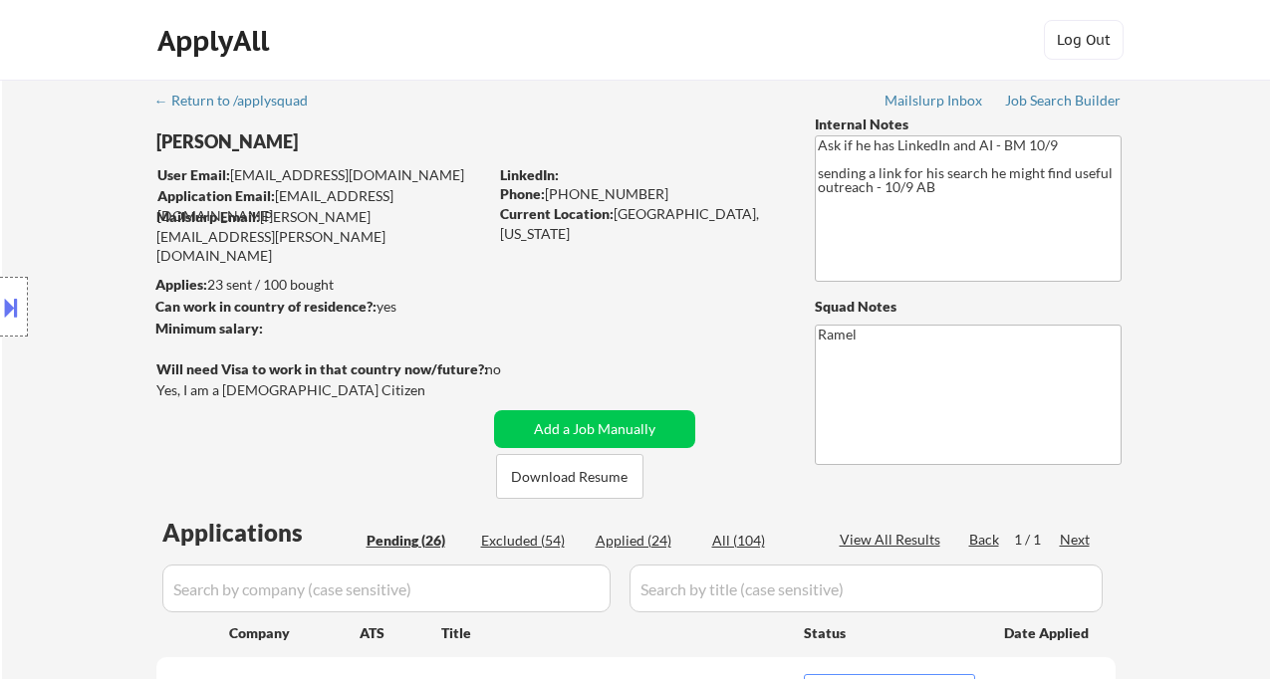
select select ""pending""
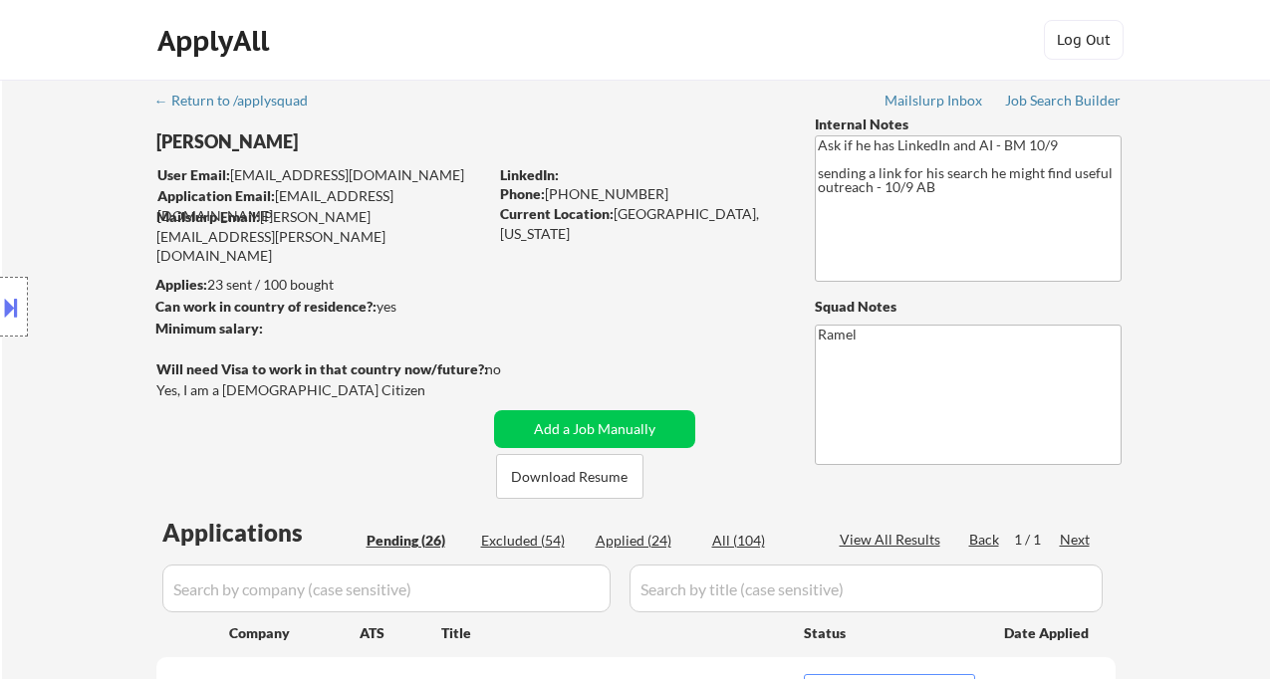
select select ""pending""
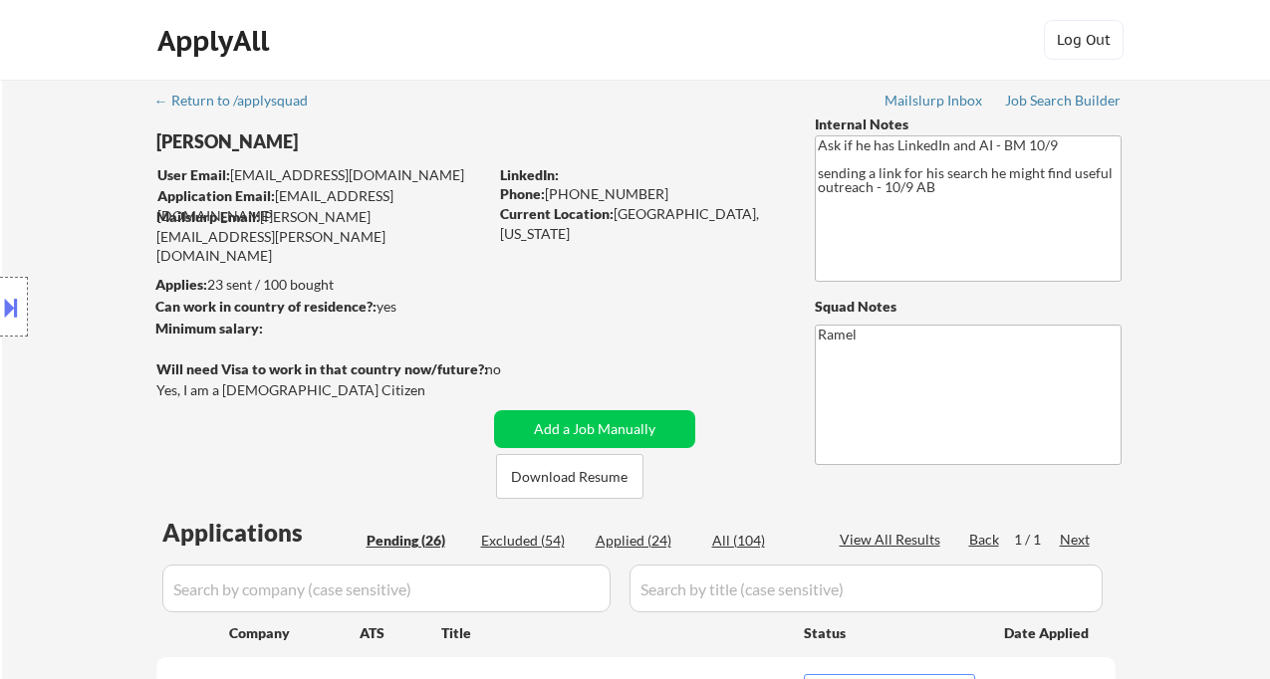
select select ""pending""
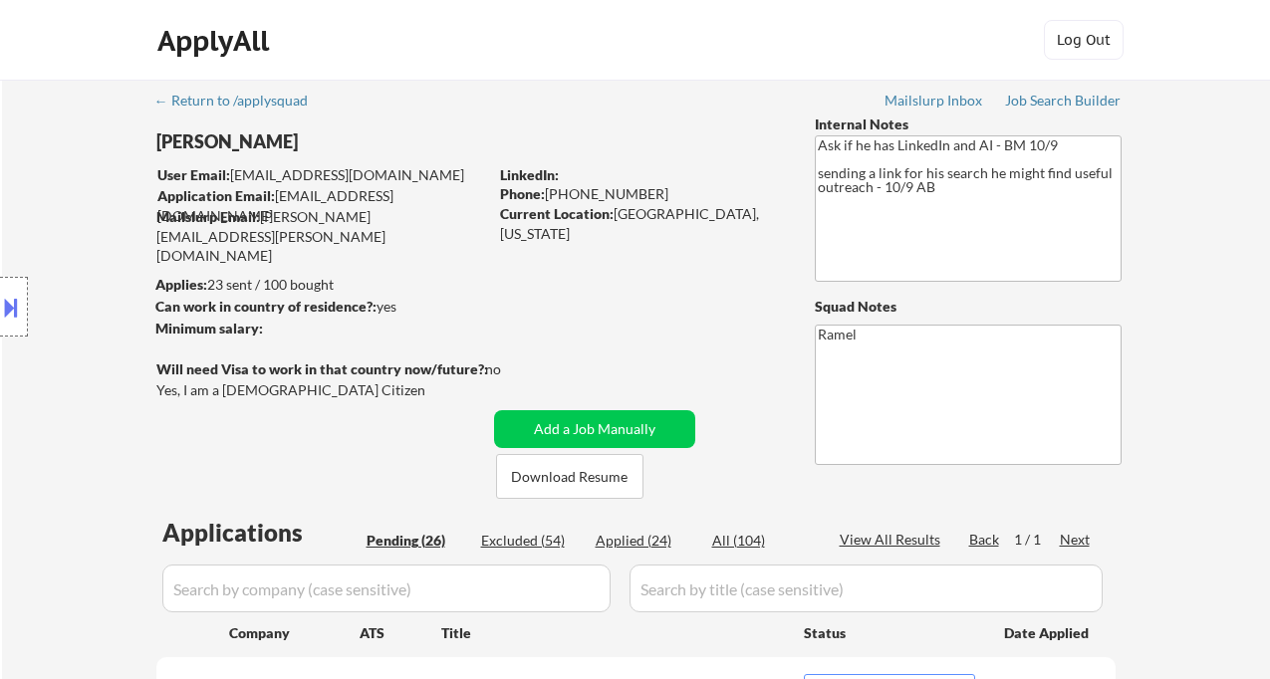
select select ""pending""
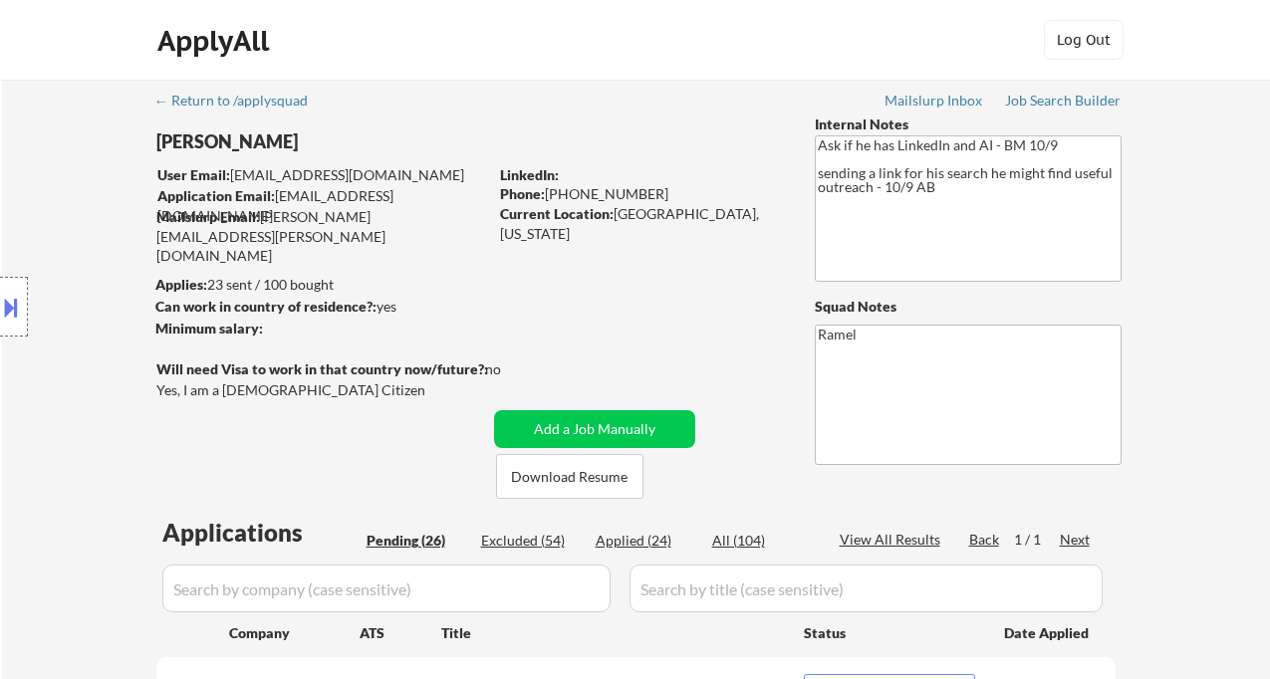
select select ""pending""
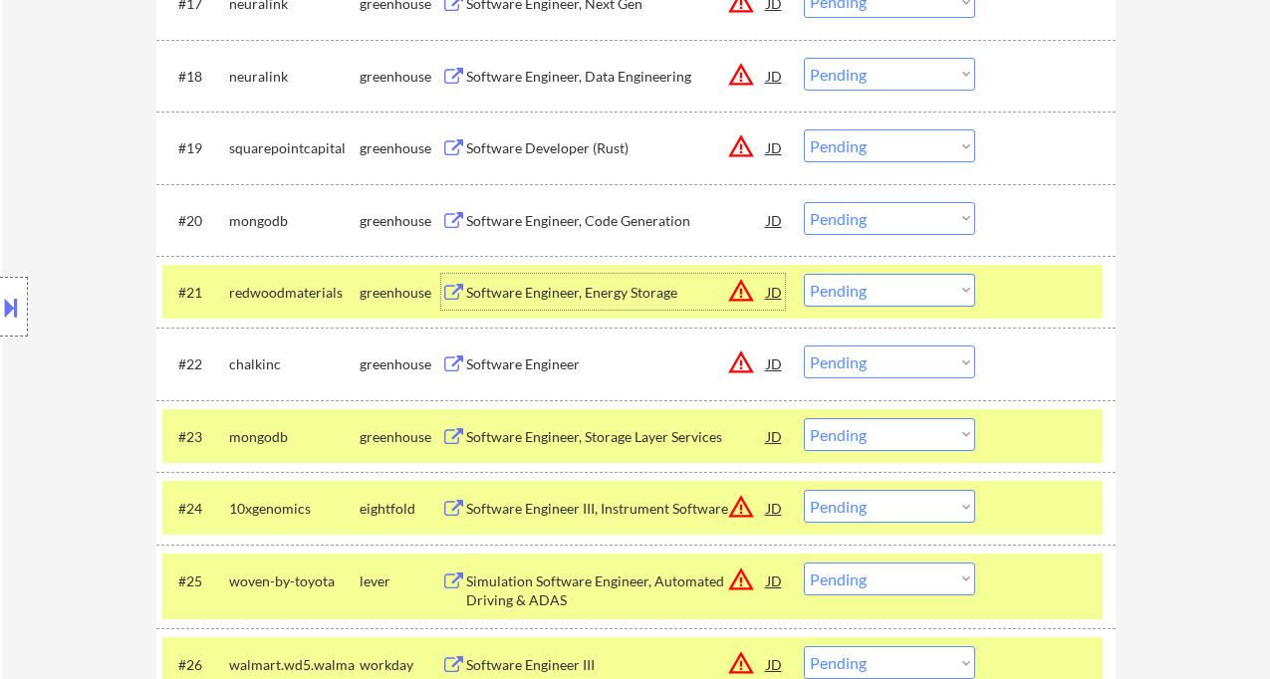
scroll to position [1903, 0]
drag, startPoint x: 876, startPoint y: 287, endPoint x: 898, endPoint y: 304, distance: 27.7
click at [876, 287] on select "Choose an option... Pending Applied Excluded (Questions) Excluded (Expired) Exc…" at bounding box center [889, 290] width 171 height 33
click at [804, 274] on select "Choose an option... Pending Applied Excluded (Questions) Excluded (Expired) Exc…" at bounding box center [889, 290] width 171 height 33
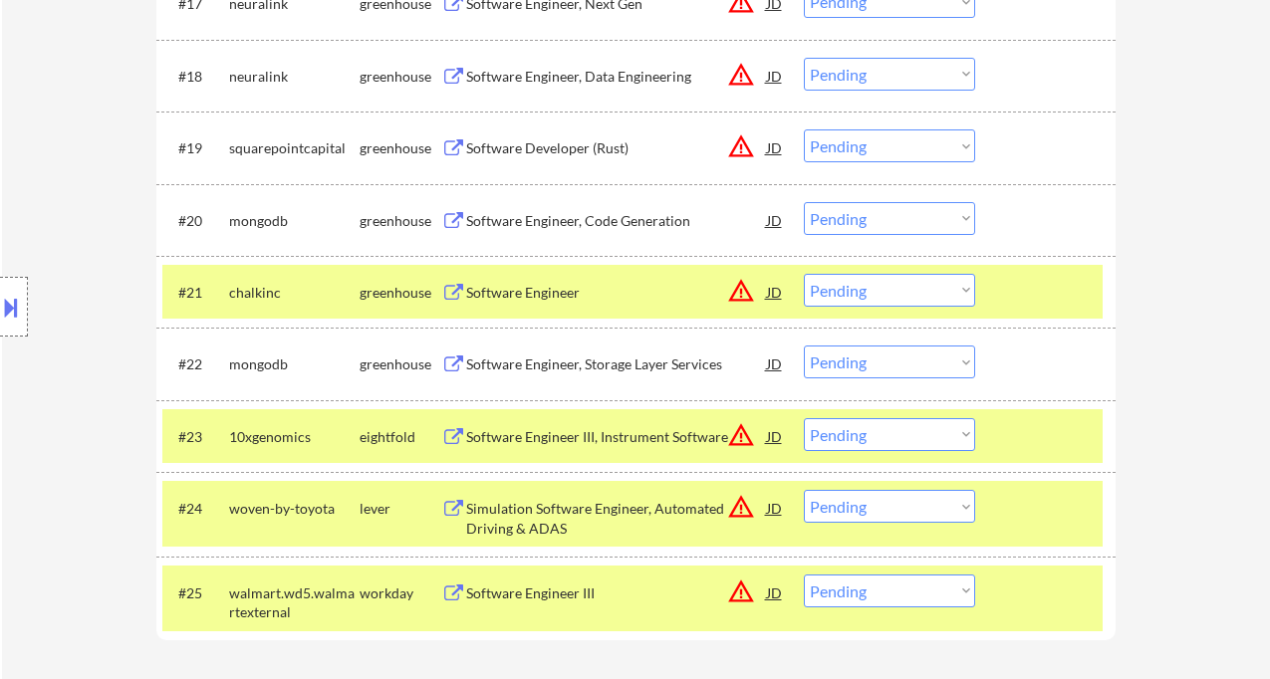
click at [545, 294] on div "Software Engineer" at bounding box center [616, 293] width 301 height 20
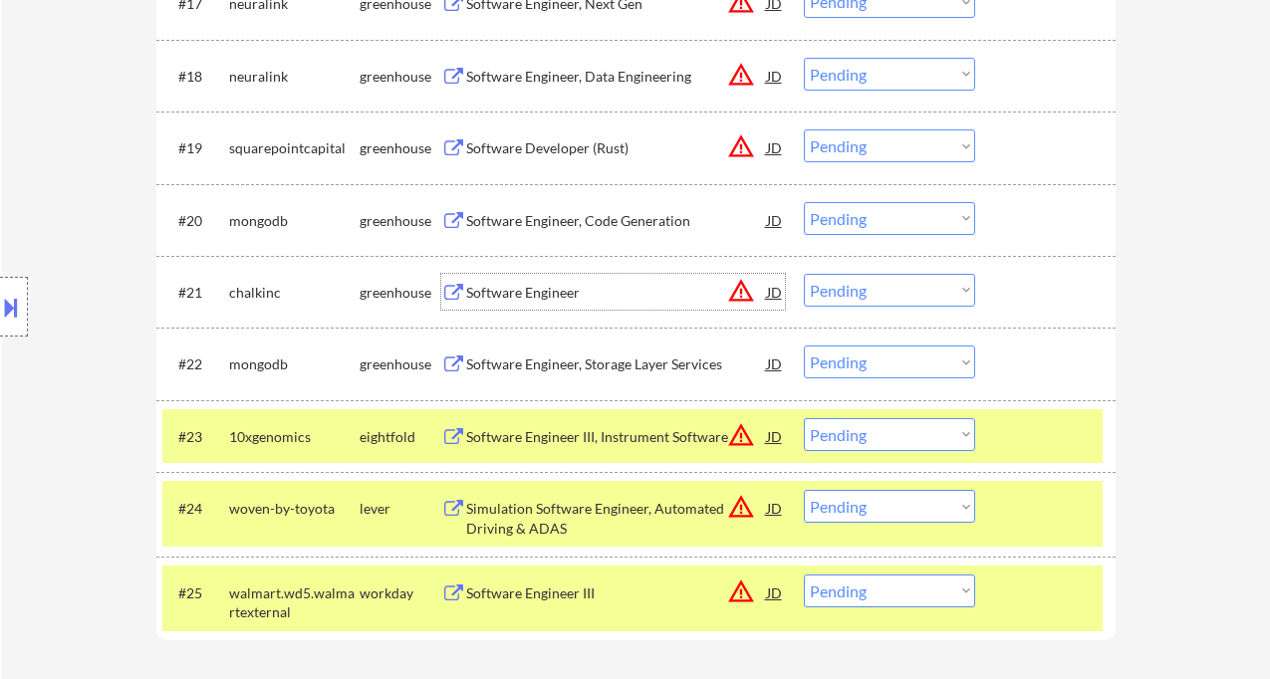
click at [877, 294] on select "Choose an option... Pending Applied Excluded (Questions) Excluded (Expired) Exc…" at bounding box center [889, 290] width 171 height 33
click at [804, 274] on select "Choose an option... Pending Applied Excluded (Questions) Excluded (Expired) Exc…" at bounding box center [889, 290] width 171 height 33
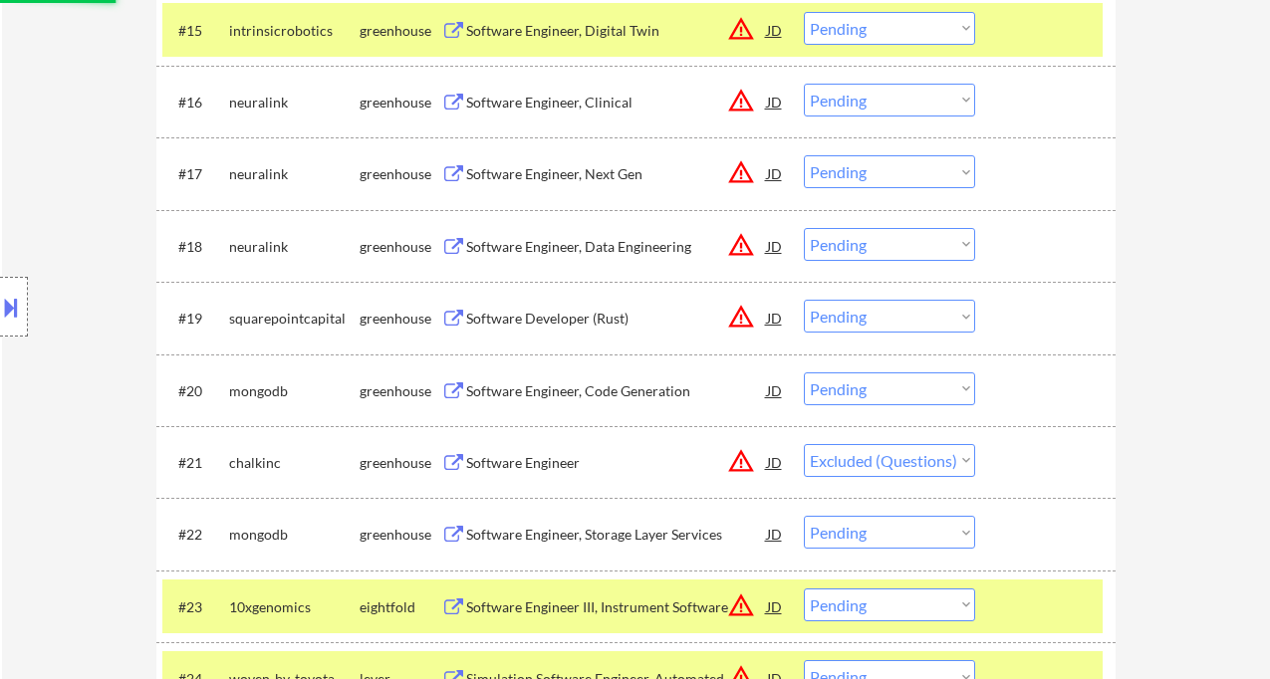
scroll to position [1638, 0]
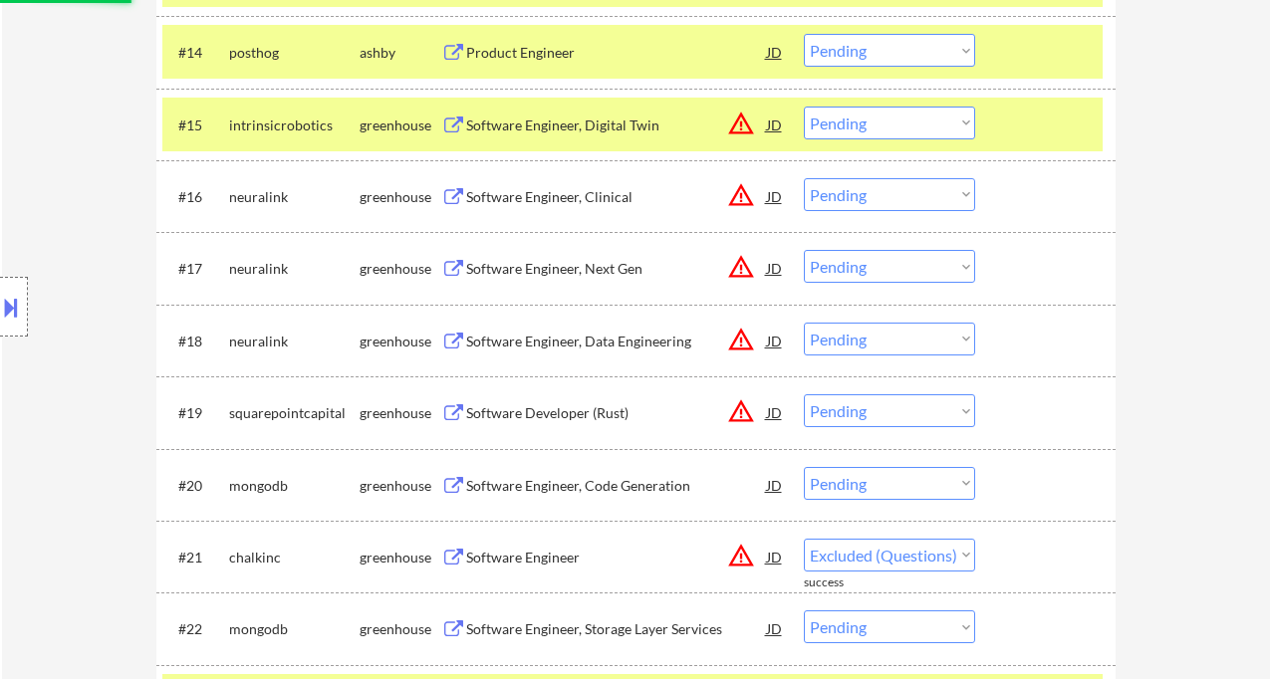
select select ""pending""
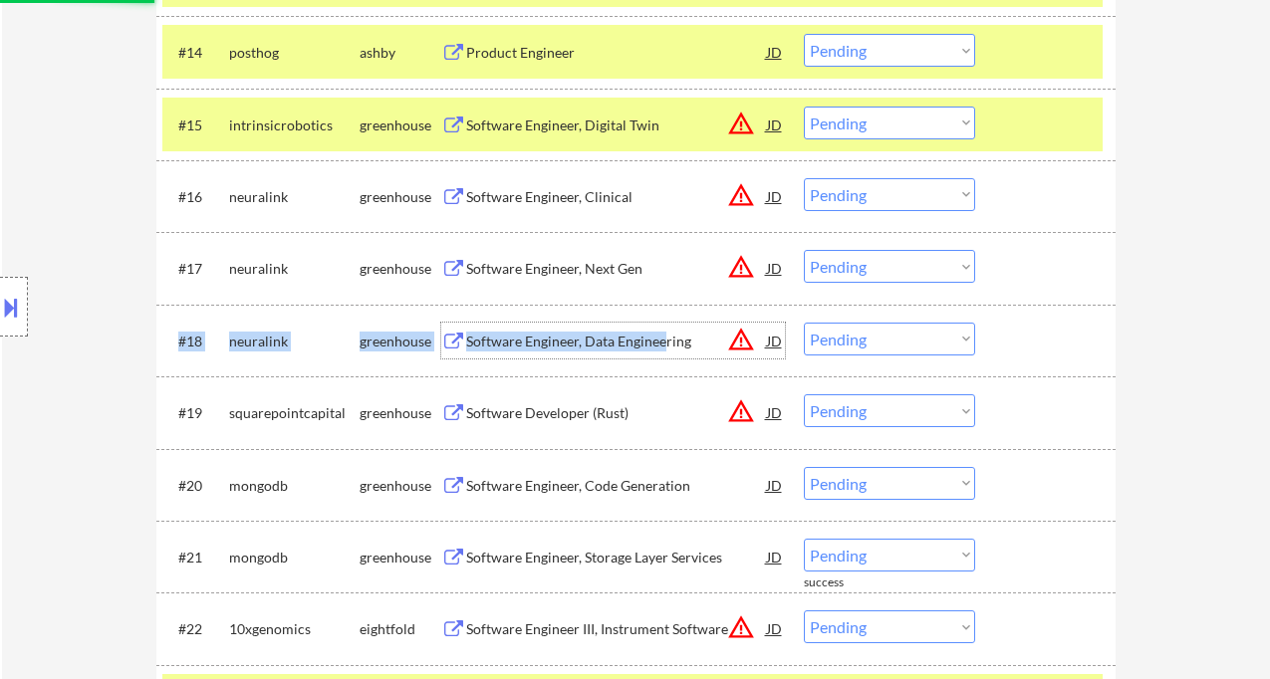
drag, startPoint x: 663, startPoint y: 352, endPoint x: 1097, endPoint y: 372, distance: 433.7
click at [1097, 372] on div "#18 neuralink greenhouse Software Engineer, Data Engineering JD warning_amber C…" at bounding box center [635, 341] width 959 height 72
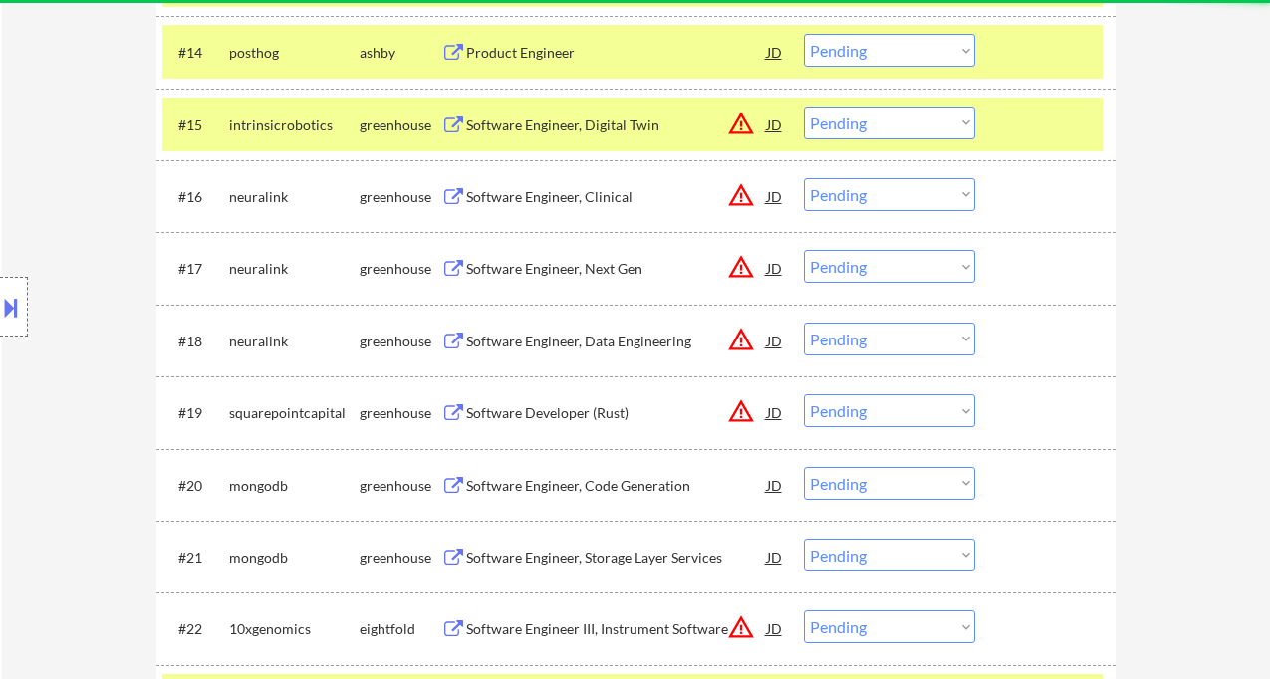
click at [932, 346] on select "Choose an option... Pending Applied Excluded (Questions) Excluded (Expired) Exc…" at bounding box center [889, 339] width 171 height 33
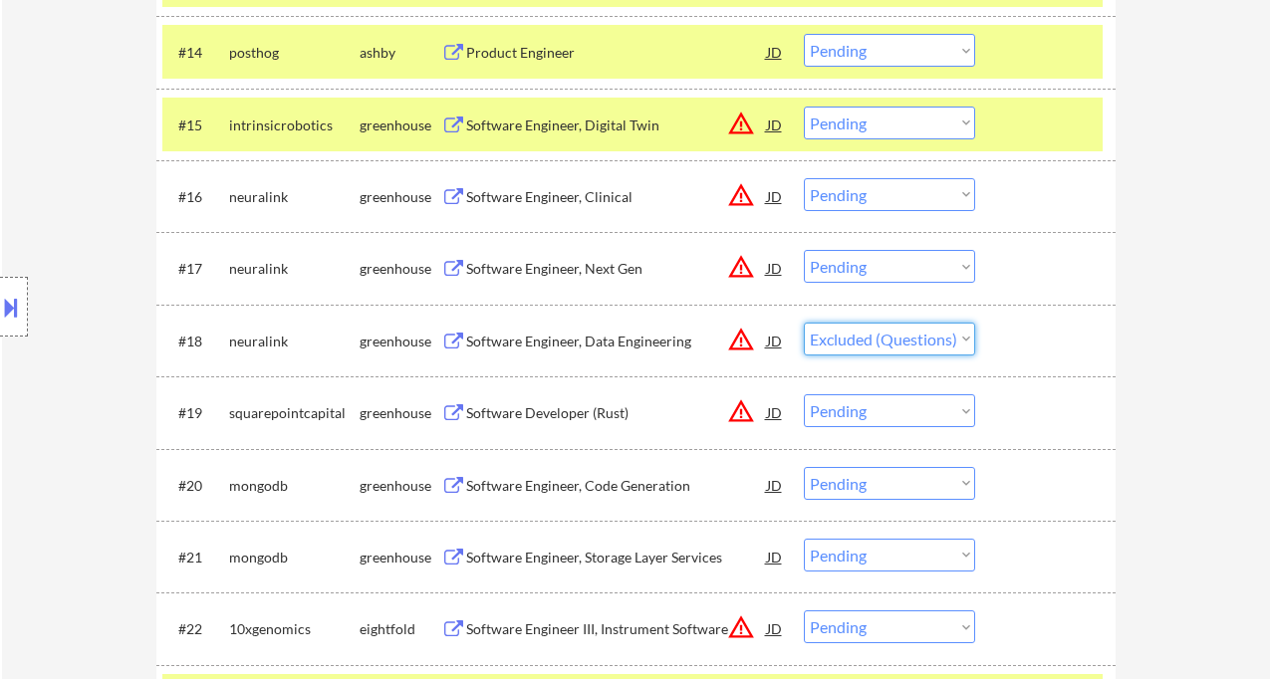
click at [804, 323] on select "Choose an option... Pending Applied Excluded (Questions) Excluded (Expired) Exc…" at bounding box center [889, 339] width 171 height 33
click at [582, 414] on div "Software Developer (Rust)" at bounding box center [616, 413] width 301 height 20
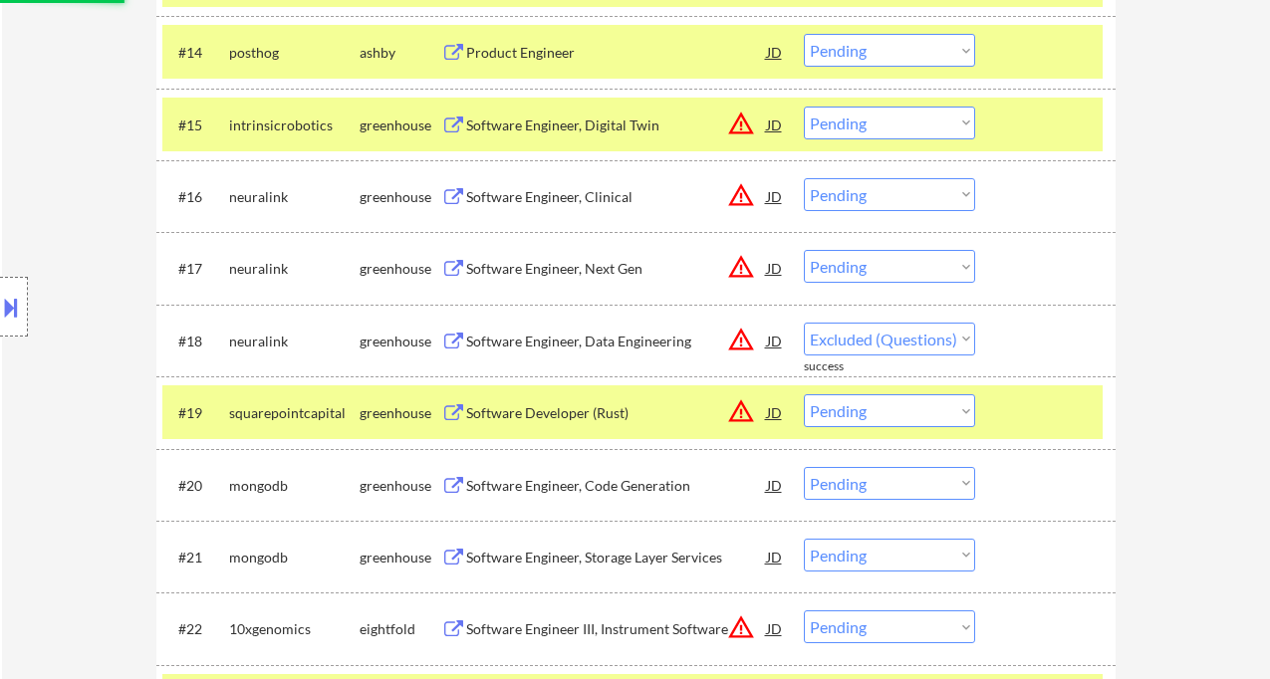
select select ""pending""
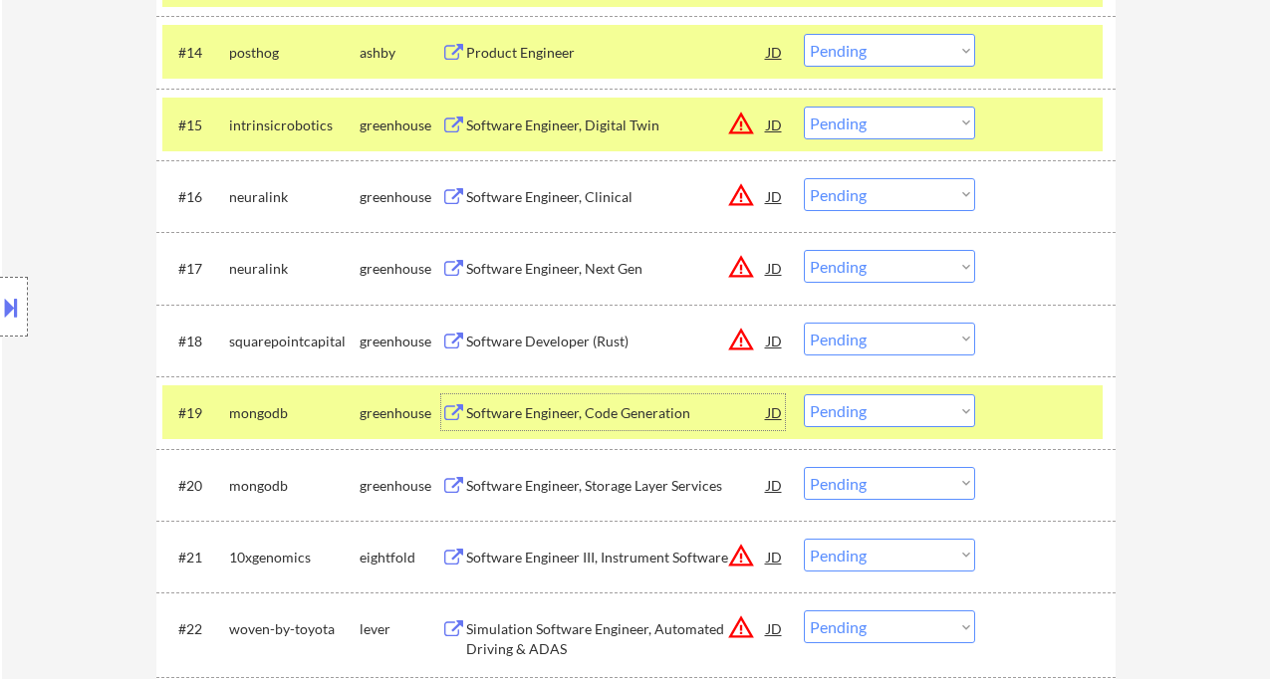
click at [883, 334] on select "Choose an option... Pending Applied Excluded (Questions) Excluded (Expired) Exc…" at bounding box center [889, 339] width 171 height 33
click at [896, 282] on select "Choose an option... Pending Applied Excluded (Questions) Excluded (Expired) Exc…" at bounding box center [889, 266] width 171 height 33
select select ""excluded""
click at [804, 250] on select "Choose an option... Pending Applied Excluded (Questions) Excluded (Expired) Exc…" at bounding box center [889, 266] width 171 height 33
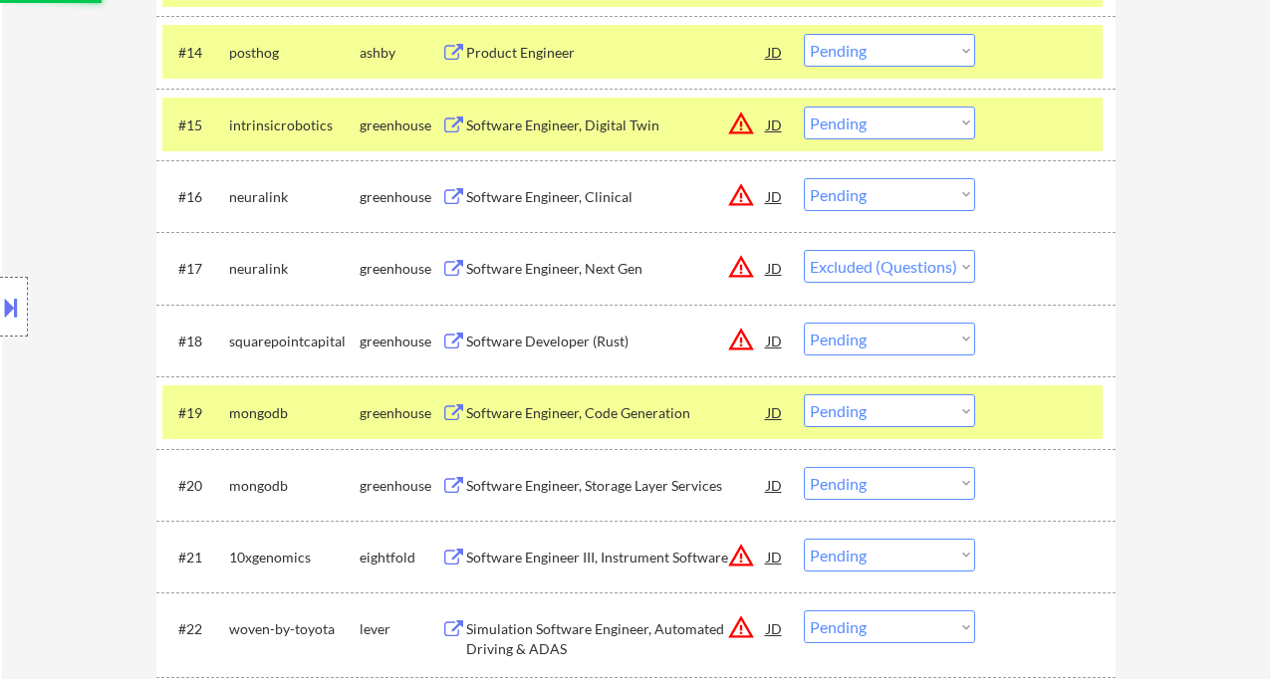
click at [886, 198] on select "Choose an option... Pending Applied Excluded (Questions) Excluded (Expired) Exc…" at bounding box center [889, 194] width 171 height 33
select select ""excluded""
click at [804, 178] on select "Choose an option... Pending Applied Excluded (Questions) Excluded (Expired) Exc…" at bounding box center [889, 194] width 171 height 33
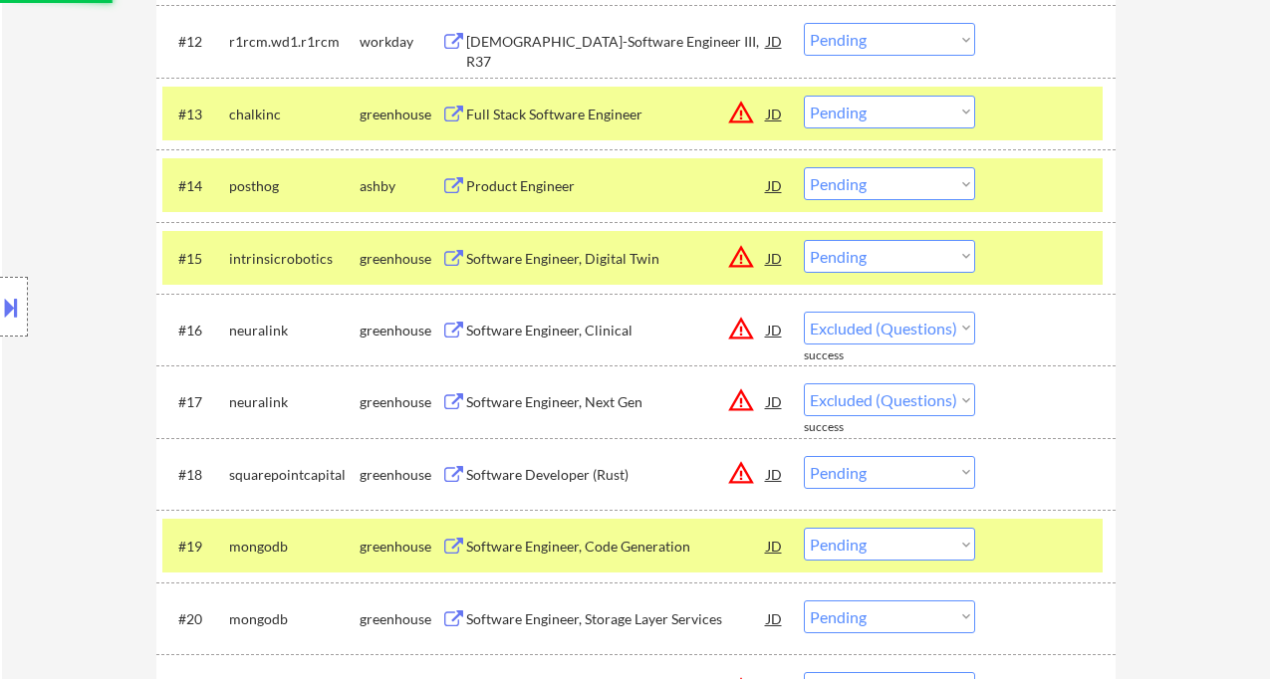
select select ""pending""
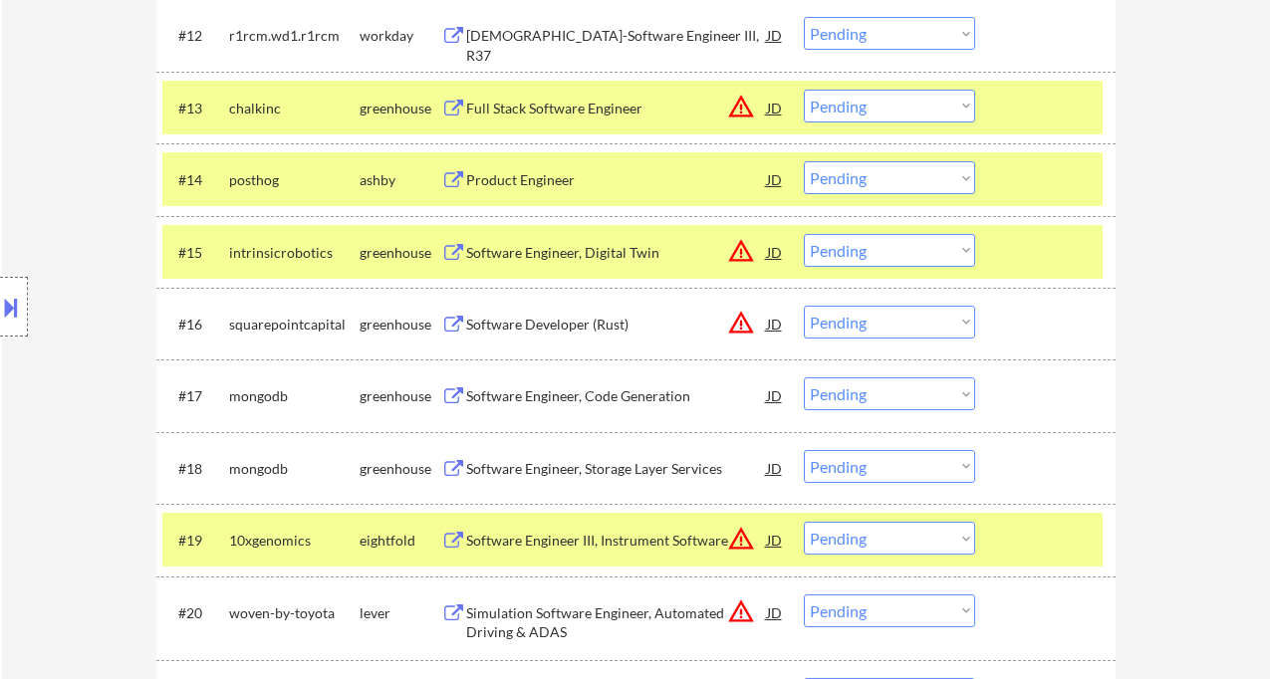
scroll to position [1638, 0]
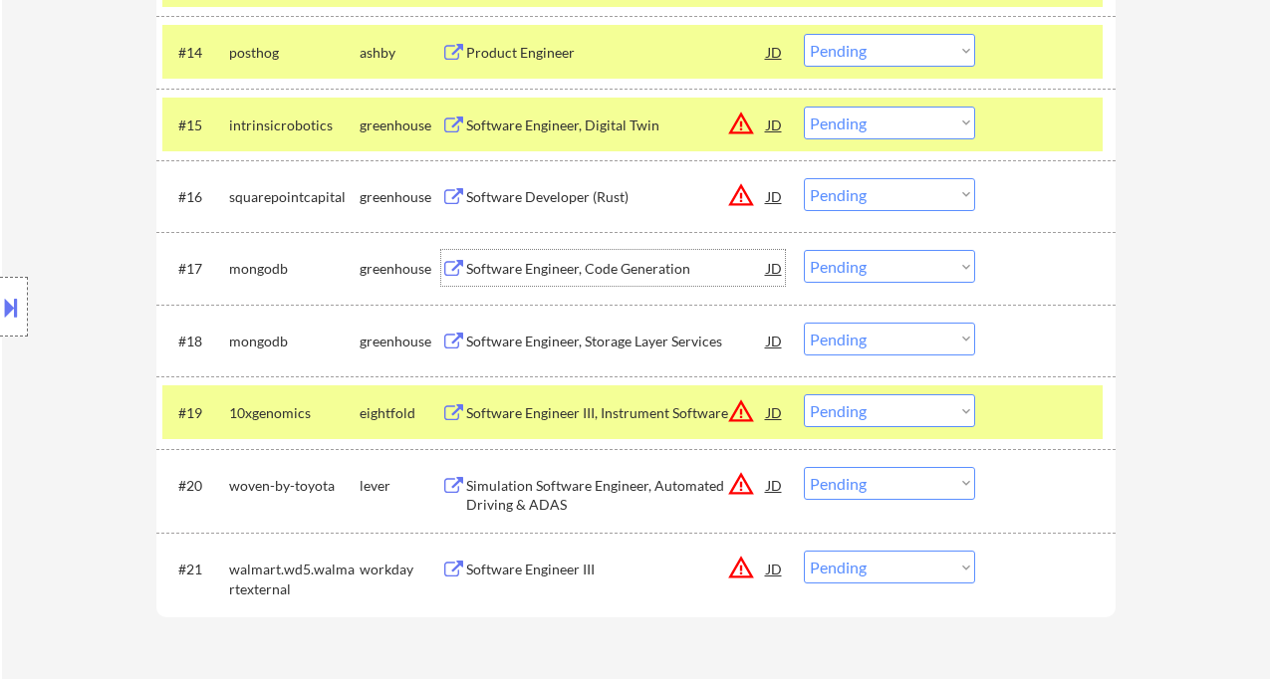
click at [556, 276] on div "Software Engineer, Code Generation" at bounding box center [616, 269] width 301 height 20
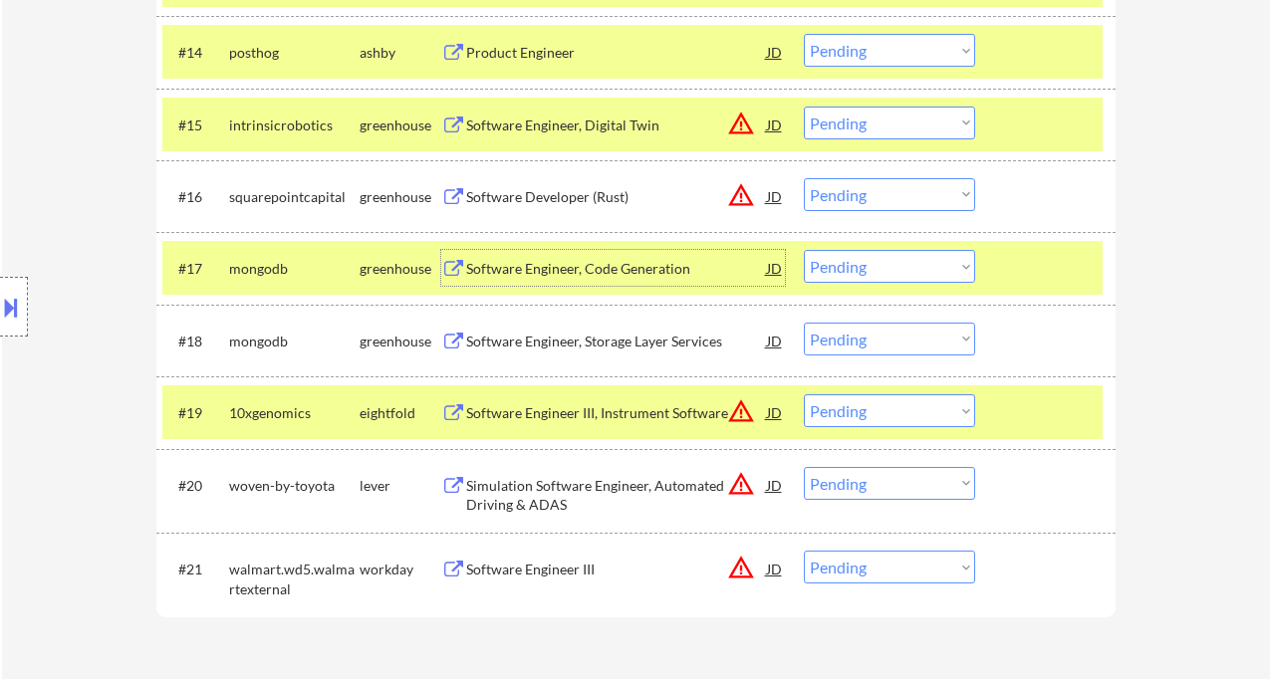
drag, startPoint x: 843, startPoint y: 262, endPoint x: 874, endPoint y: 282, distance: 37.6
click at [843, 262] on select "Choose an option... Pending Applied Excluded (Questions) Excluded (Expired) Exc…" at bounding box center [889, 266] width 171 height 33
click at [804, 250] on select "Choose an option... Pending Applied Excluded (Questions) Excluded (Expired) Exc…" at bounding box center [889, 266] width 171 height 33
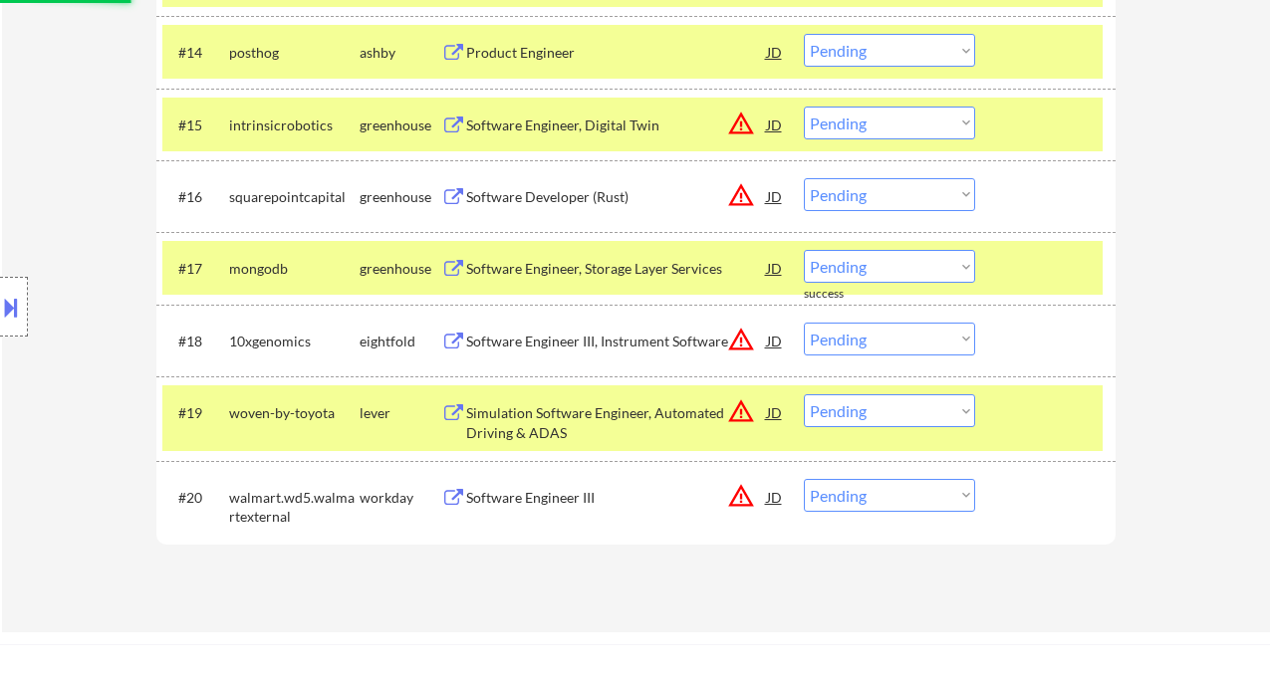
click at [634, 271] on div "Software Engineer, Storage Layer Services" at bounding box center [616, 269] width 301 height 20
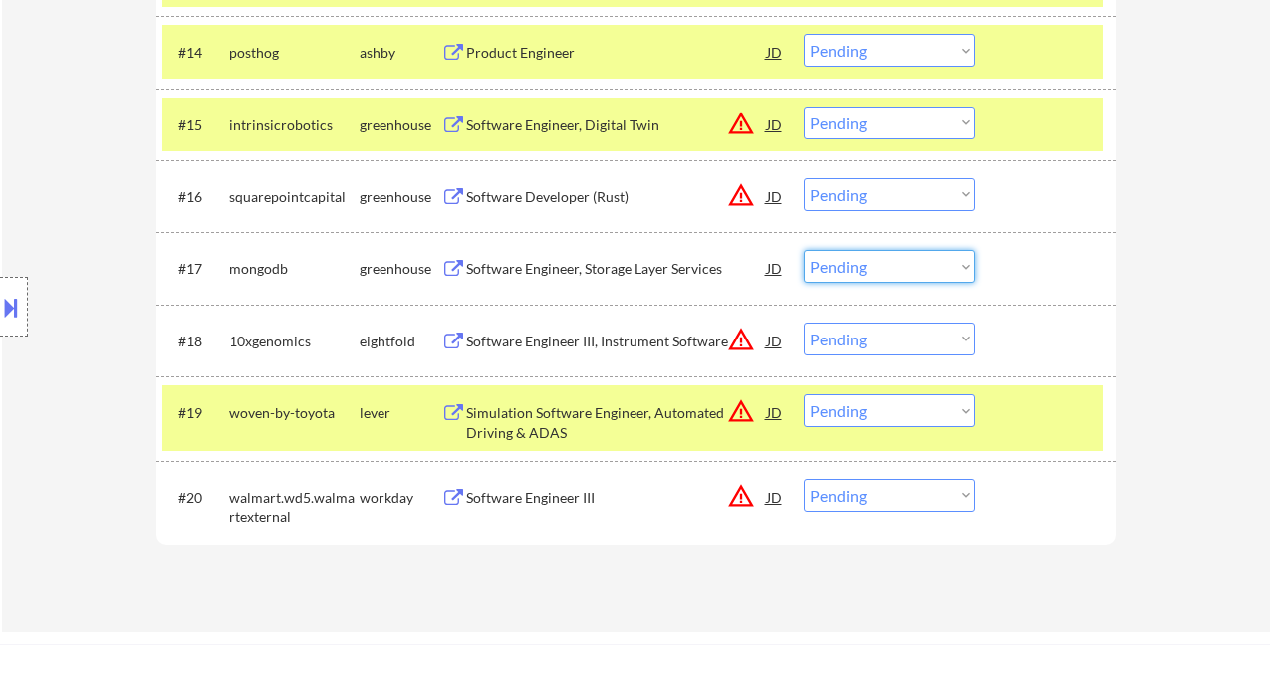
drag, startPoint x: 840, startPoint y: 256, endPoint x: 860, endPoint y: 267, distance: 22.7
click at [840, 256] on select "Choose an option... Pending Applied Excluded (Questions) Excluded (Expired) Exc…" at bounding box center [889, 266] width 171 height 33
click at [804, 250] on select "Choose an option... Pending Applied Excluded (Questions) Excluded (Expired) Exc…" at bounding box center [889, 266] width 171 height 33
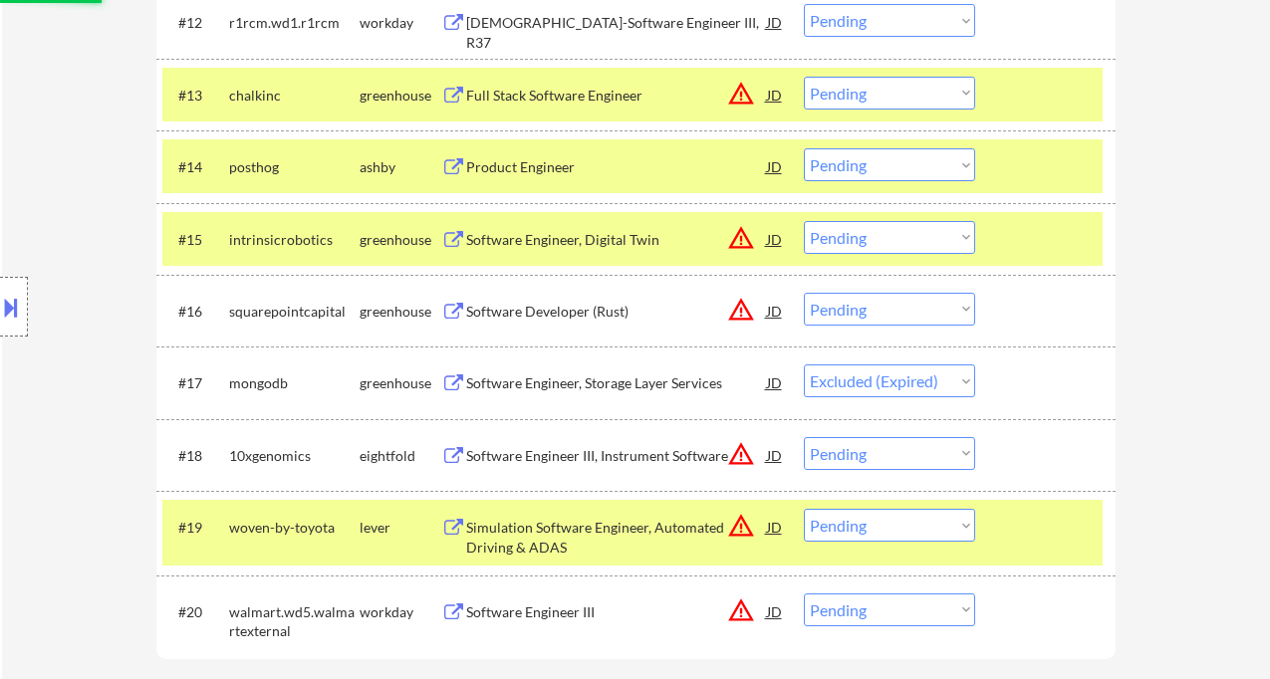
scroll to position [1505, 0]
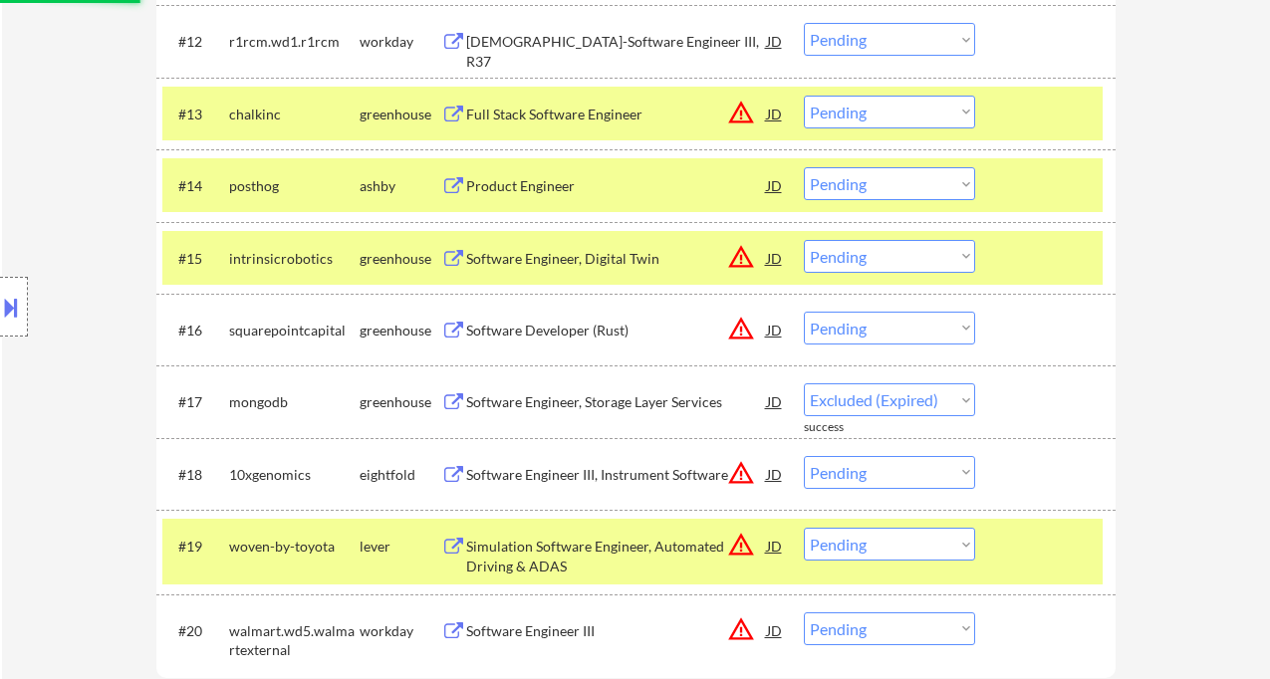
select select ""pending""
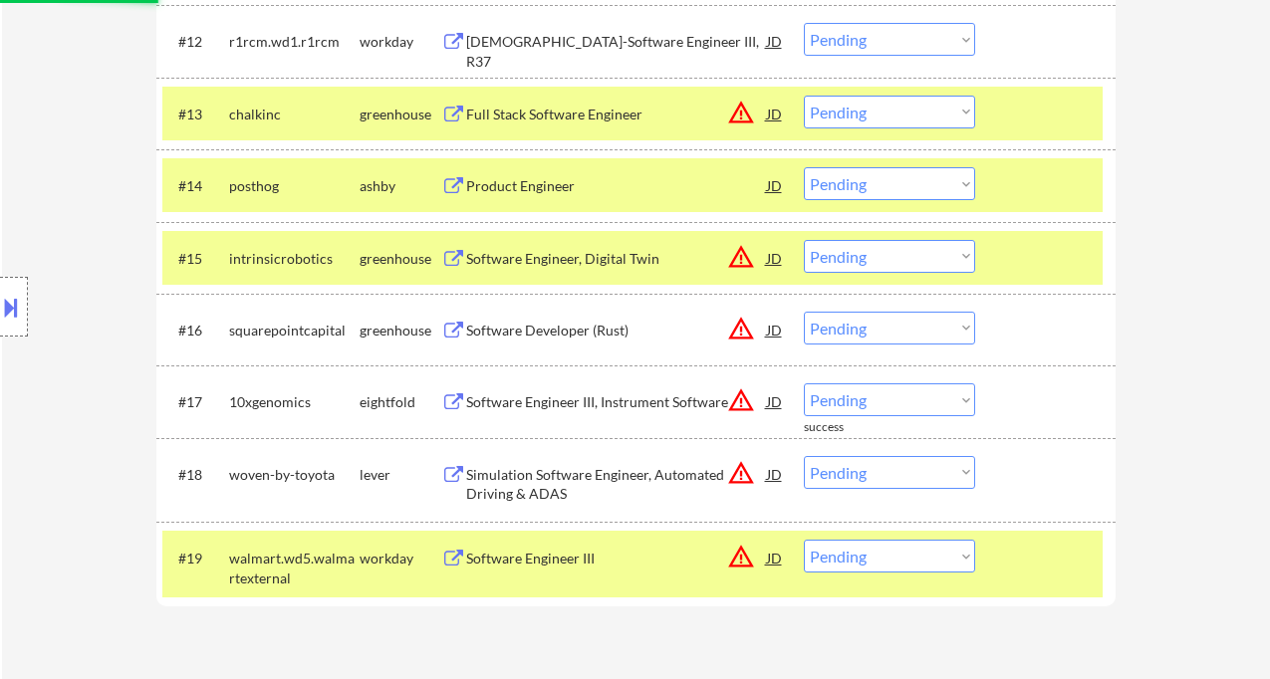
click at [516, 250] on div "Software Engineer, Digital Twin" at bounding box center [616, 259] width 301 height 20
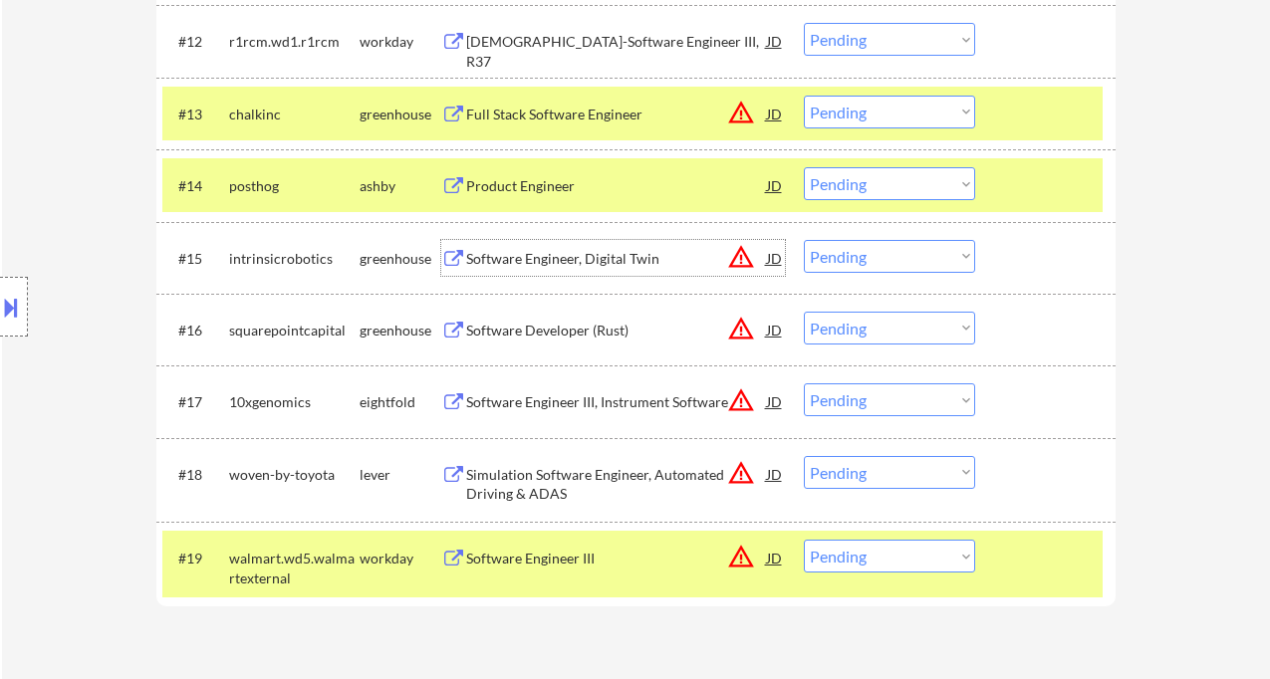
click at [828, 255] on select "Choose an option... Pending Applied Excluded (Questions) Excluded (Expired) Exc…" at bounding box center [889, 256] width 171 height 33
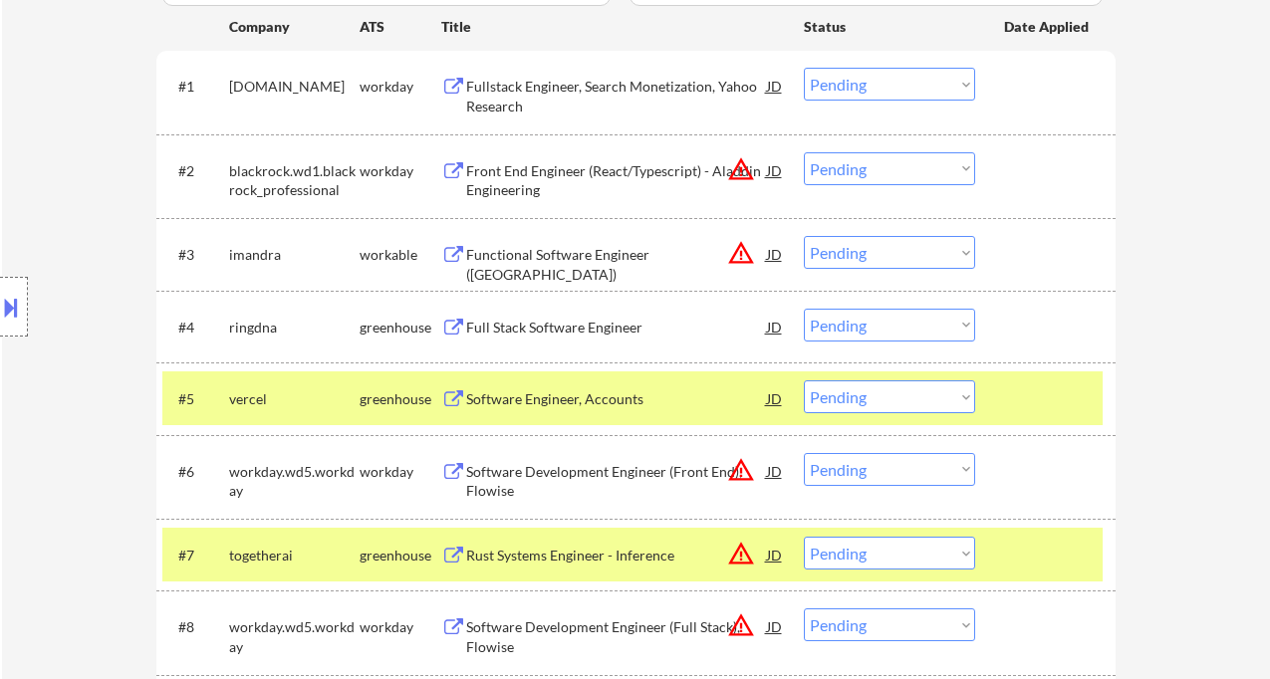
scroll to position [443, 0]
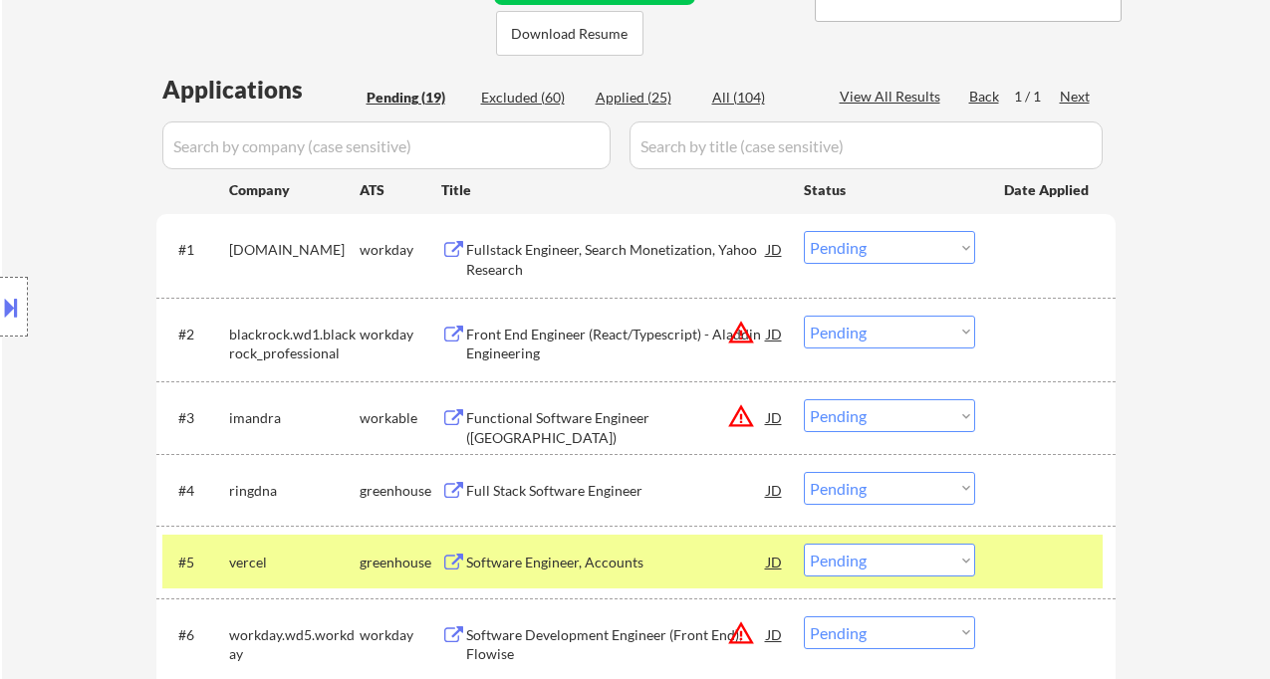
click at [30, 233] on div "Location Inclusions:" at bounding box center [178, 307] width 357 height 369
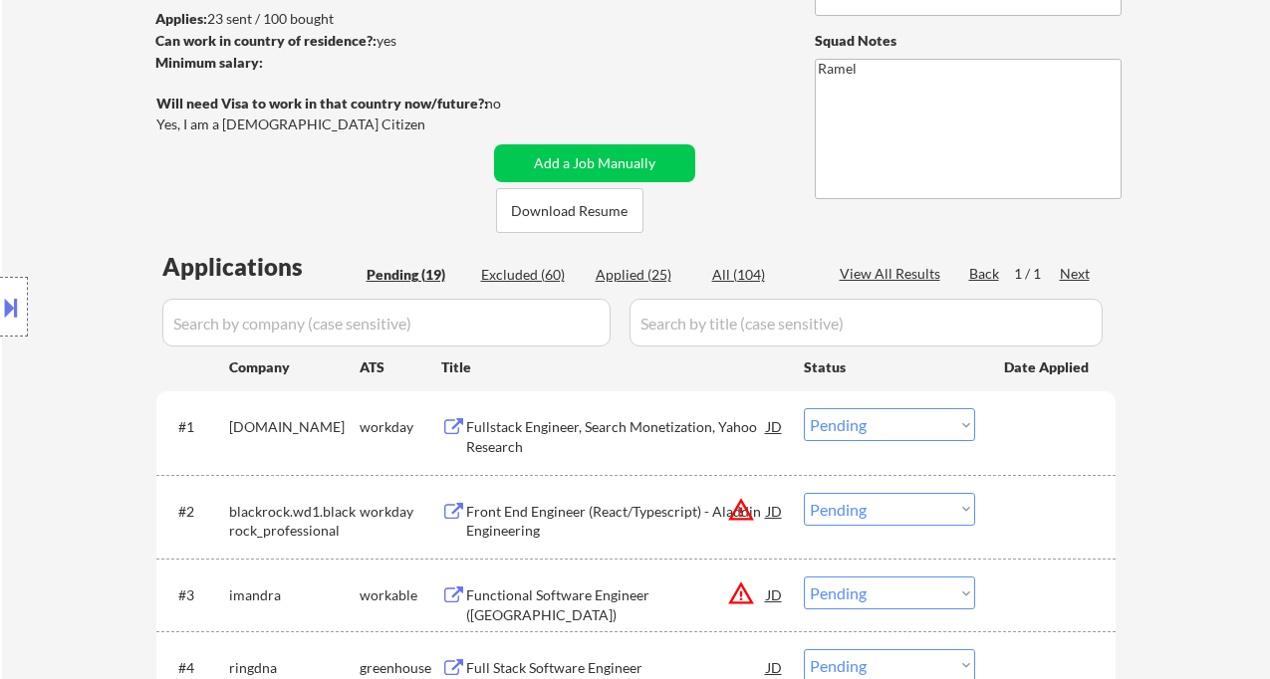
scroll to position [177, 0]
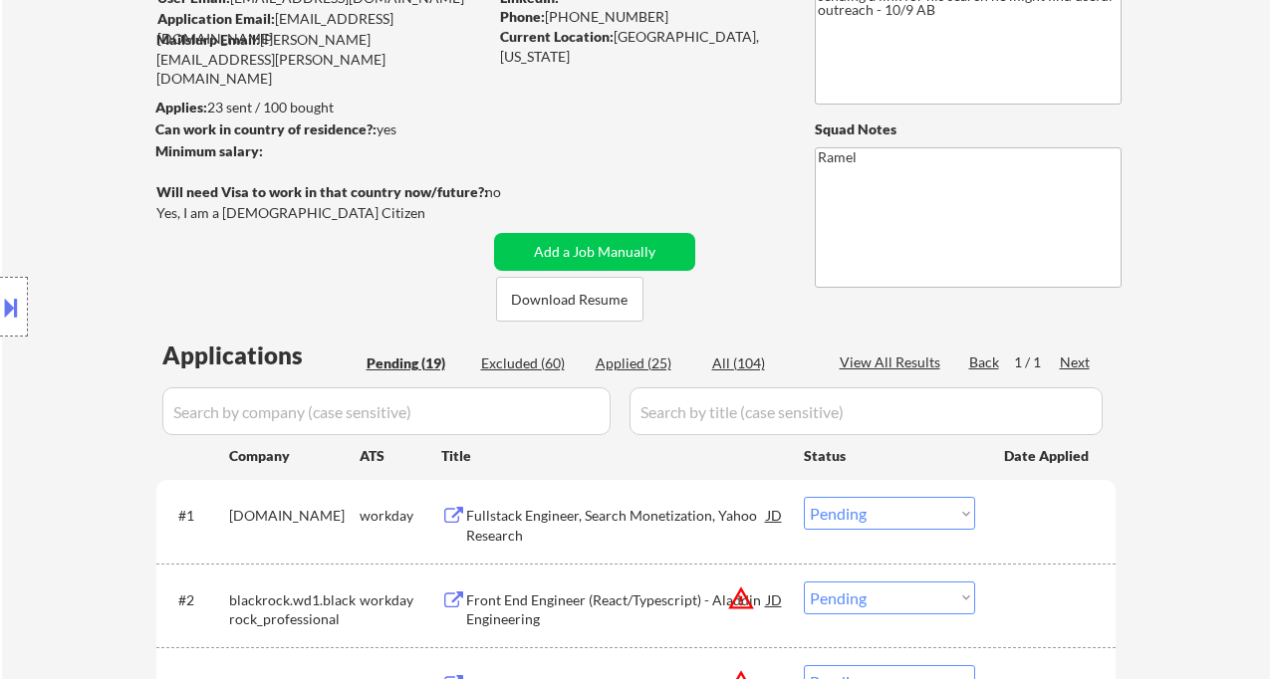
click at [38, 139] on div "Location Inclusions:" at bounding box center [178, 307] width 357 height 369
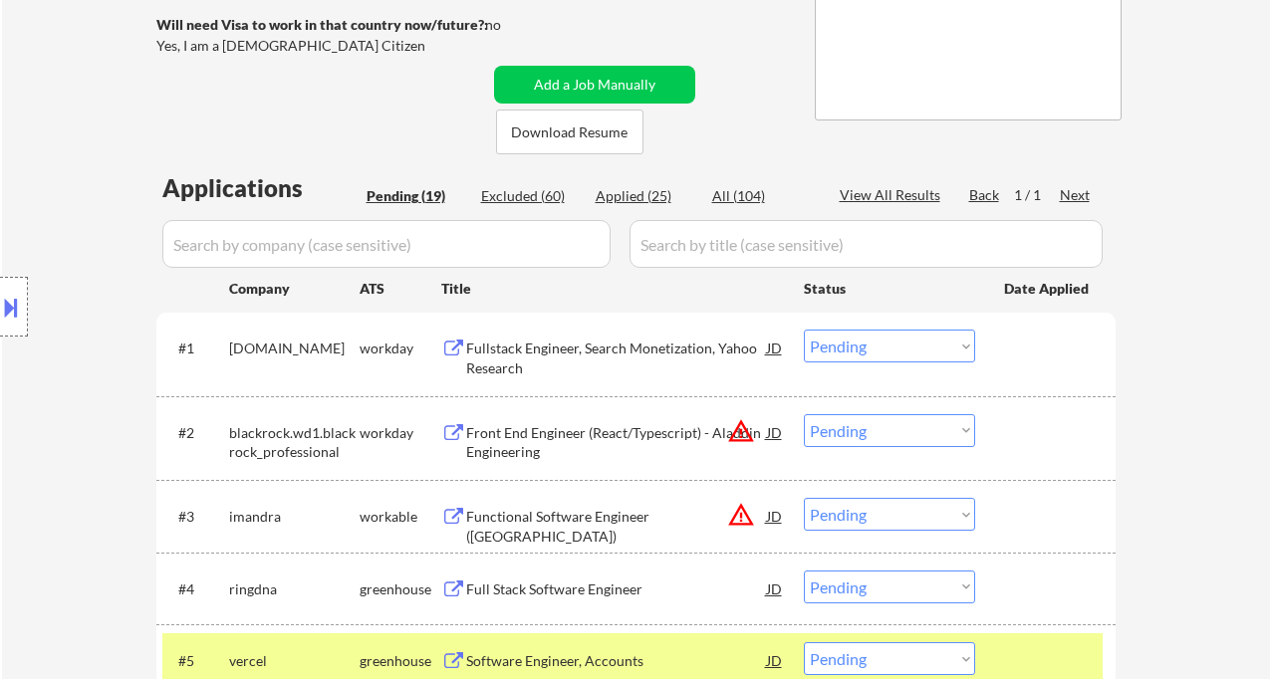
scroll to position [443, 0]
